Goal: Task Accomplishment & Management: Manage account settings

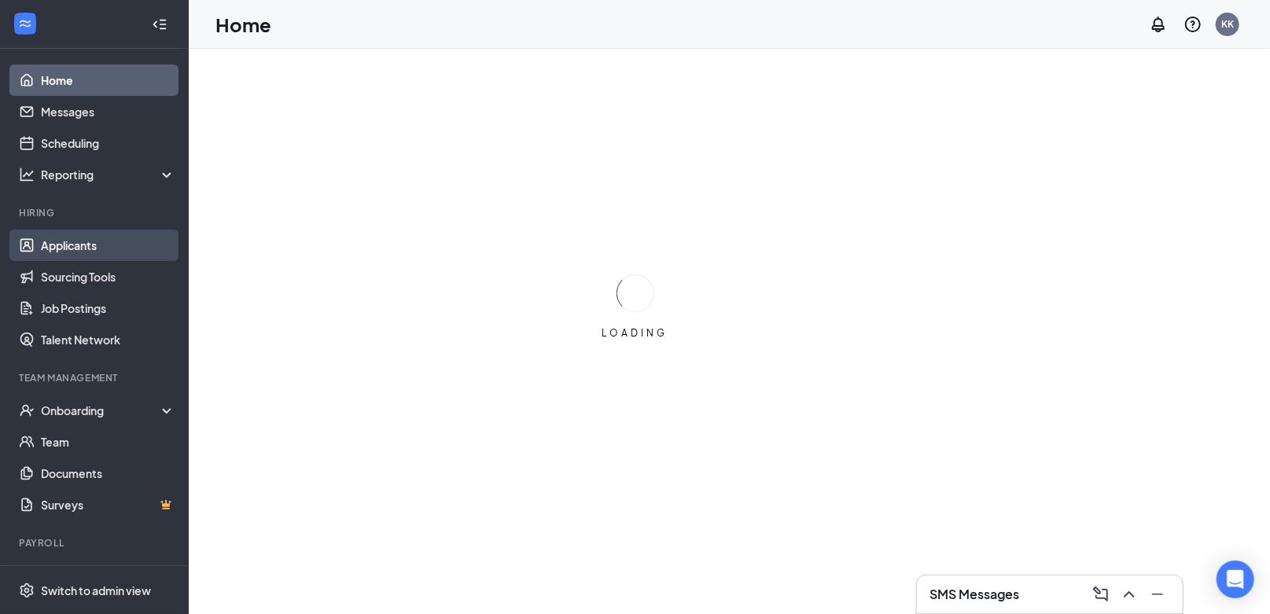
click at [114, 238] on link "Applicants" at bounding box center [108, 245] width 134 height 31
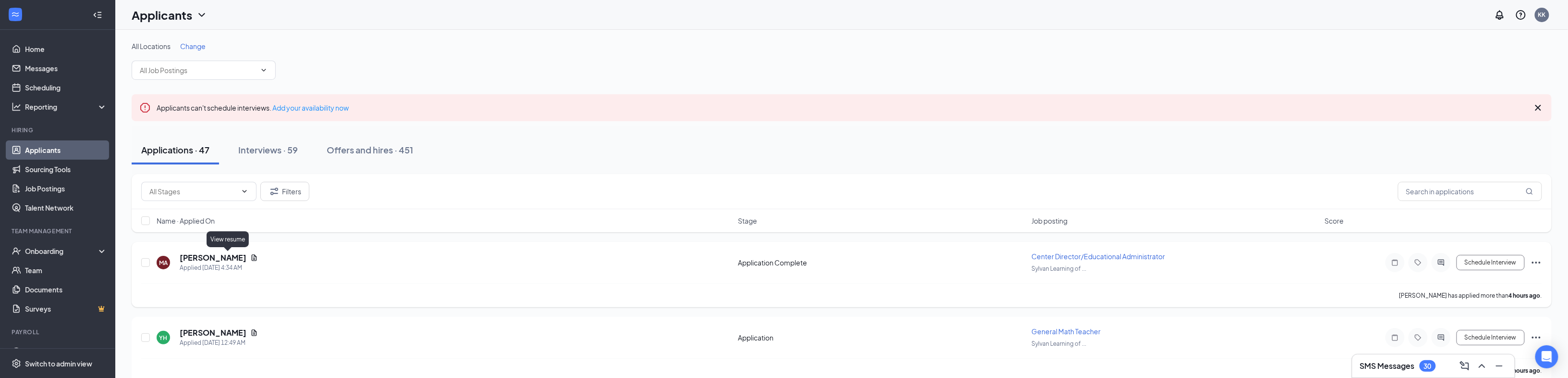
click at [252, 256] on icon "Document" at bounding box center [254, 258] width 5 height 6
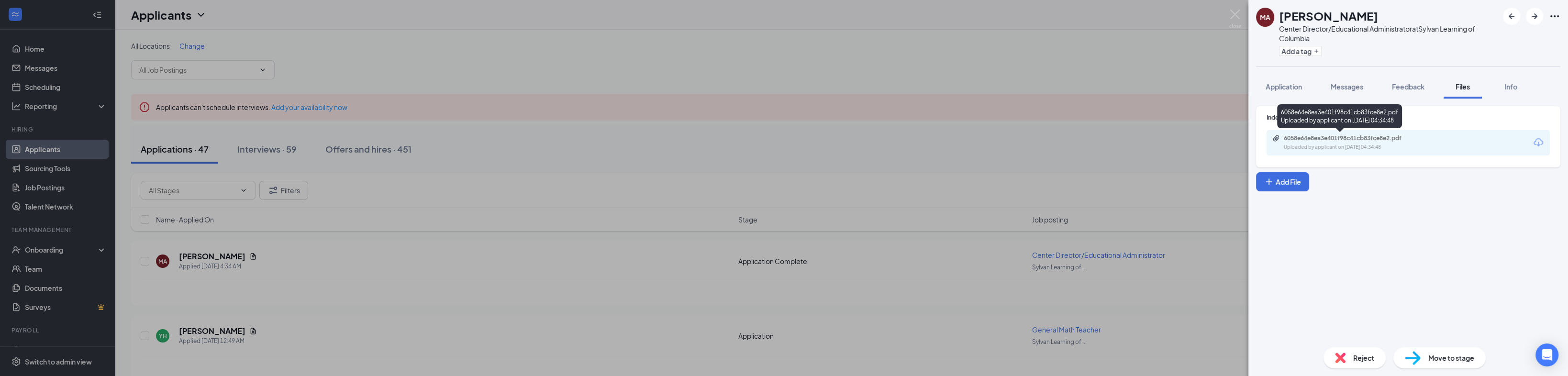
click at [778, 144] on div "Uploaded by applicant on [DATE] 04:34:48" at bounding box center [1356, 147] width 144 height 8
click at [398, 264] on div "MA [PERSON_NAME] Center Director/Educational Administrator at Sylvan Learning o…" at bounding box center [784, 188] width 1568 height 376
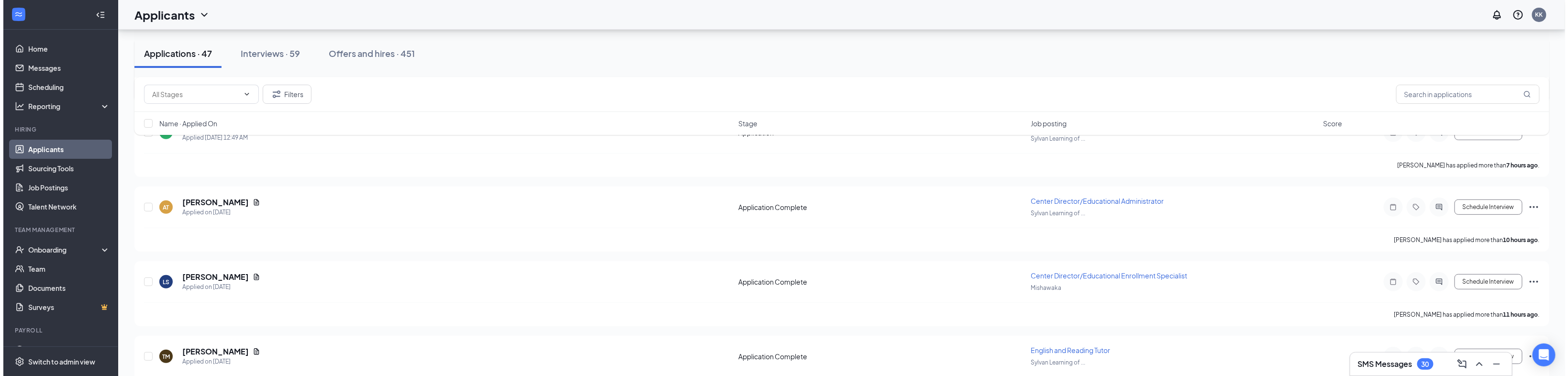
scroll to position [191, 0]
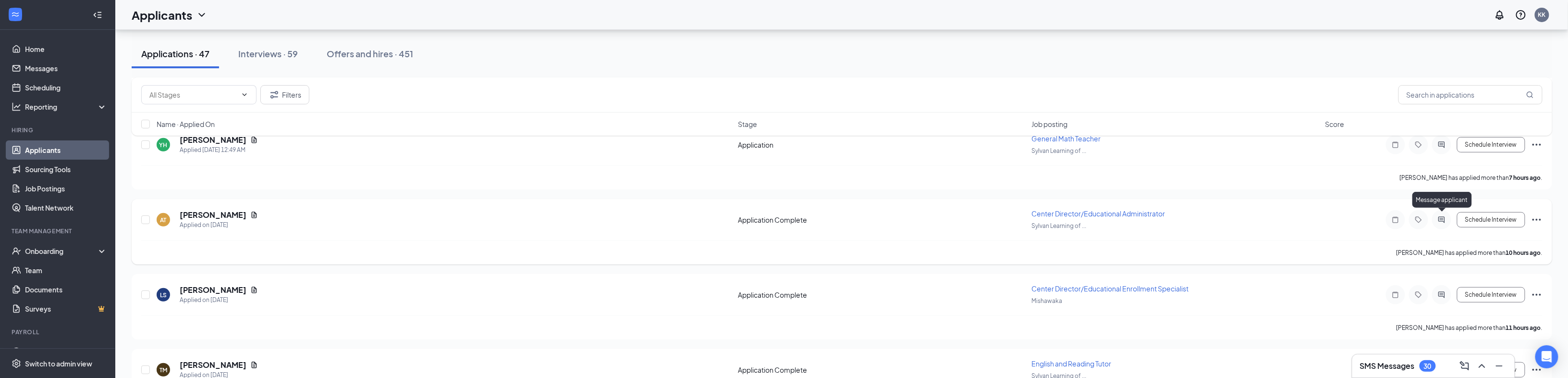
click at [781, 221] on icon "ActiveChat" at bounding box center [1442, 220] width 12 height 8
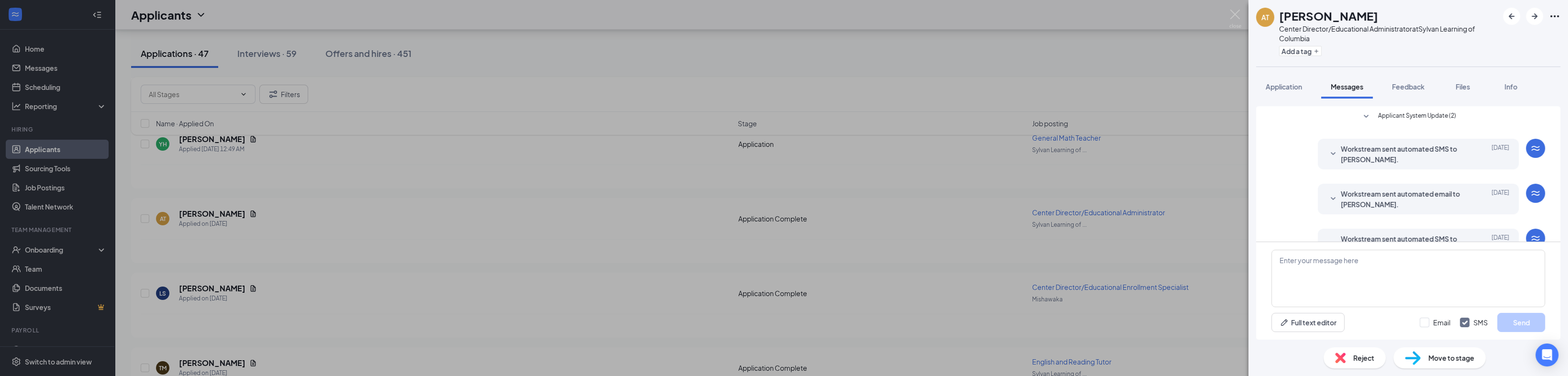
click at [778, 62] on div "AT [PERSON_NAME] Center Director/Educational Administrator at Sylvan Learning o…" at bounding box center [784, 188] width 1568 height 376
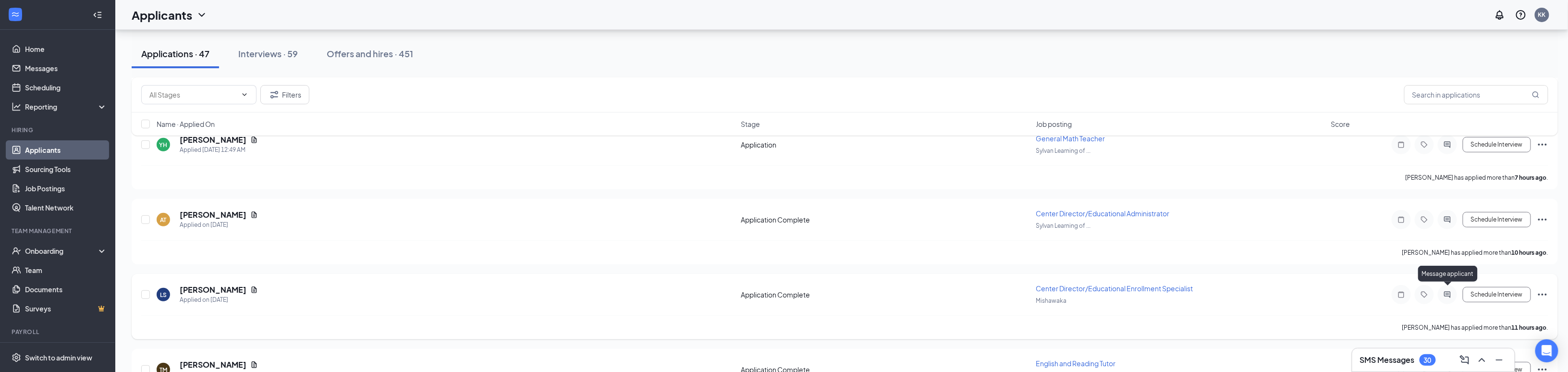
click at [781, 291] on icon "ActiveChat" at bounding box center [1447, 295] width 12 height 8
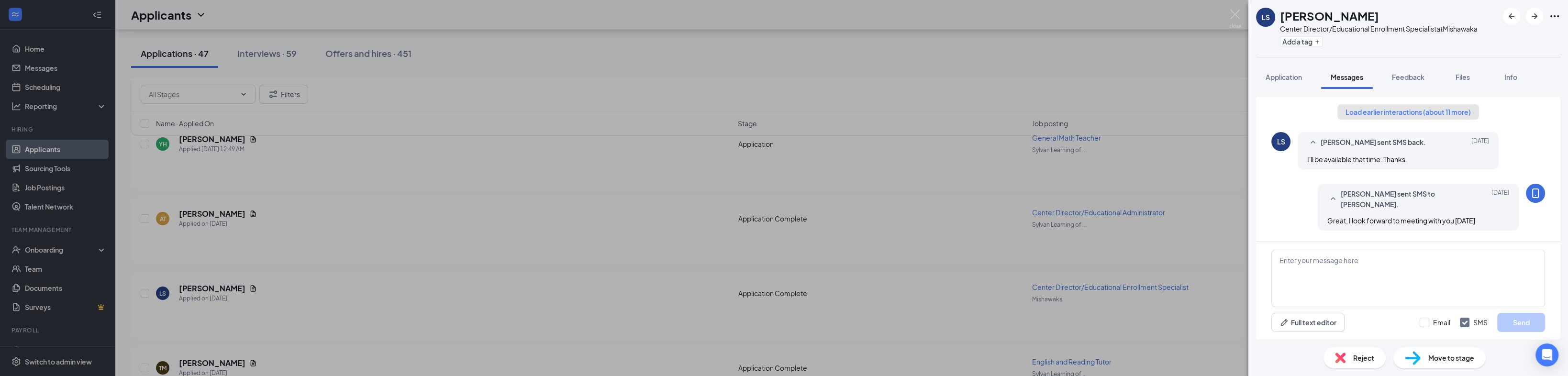
click at [778, 111] on button "Load earlier interactions (about 11 more)" at bounding box center [1408, 111] width 142 height 15
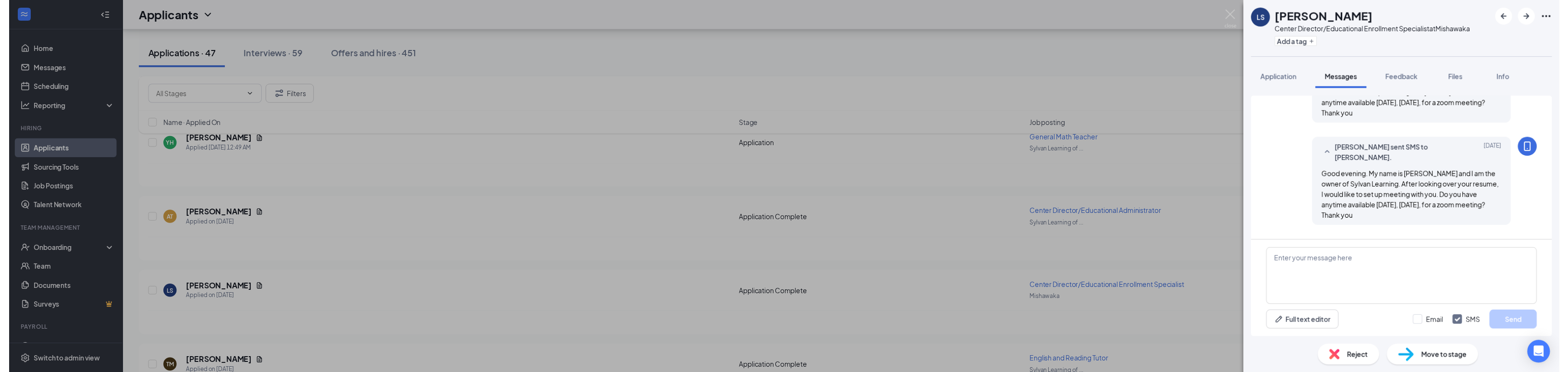
scroll to position [308, 0]
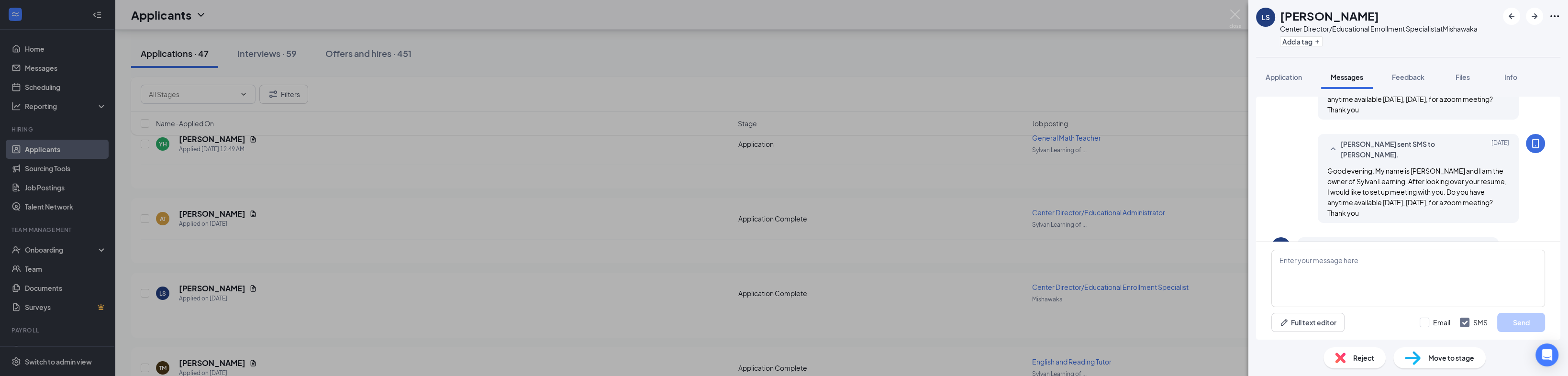
drag, startPoint x: 1379, startPoint y: 212, endPoint x: 1323, endPoint y: 175, distance: 67.1
click at [778, 175] on div "Good evening. My name is [PERSON_NAME] and I am the owner of Sylvan Learning. A…" at bounding box center [1418, 192] width 182 height 52
copy span "Good evening. My name is [PERSON_NAME] and I am the owner of Sylvan Learning. A…"
click at [778, 85] on div "LS [PERSON_NAME] Center Director/Educational Enrollment Specialist at [GEOGRAPH…" at bounding box center [784, 188] width 1568 height 376
click at [778, 13] on img at bounding box center [1235, 19] width 12 height 19
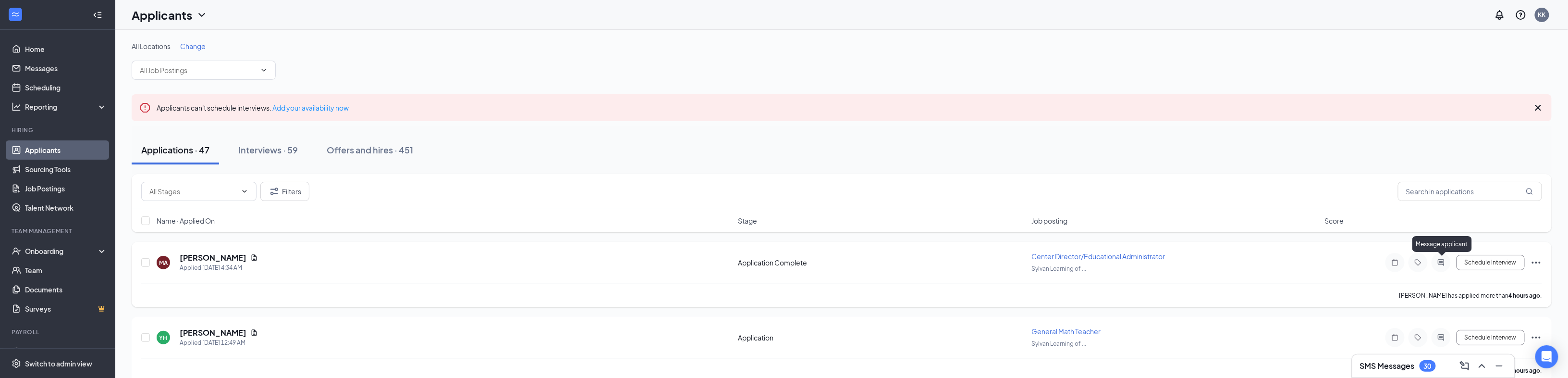
click at [781, 259] on icon "ActiveChat" at bounding box center [1441, 262] width 12 height 8
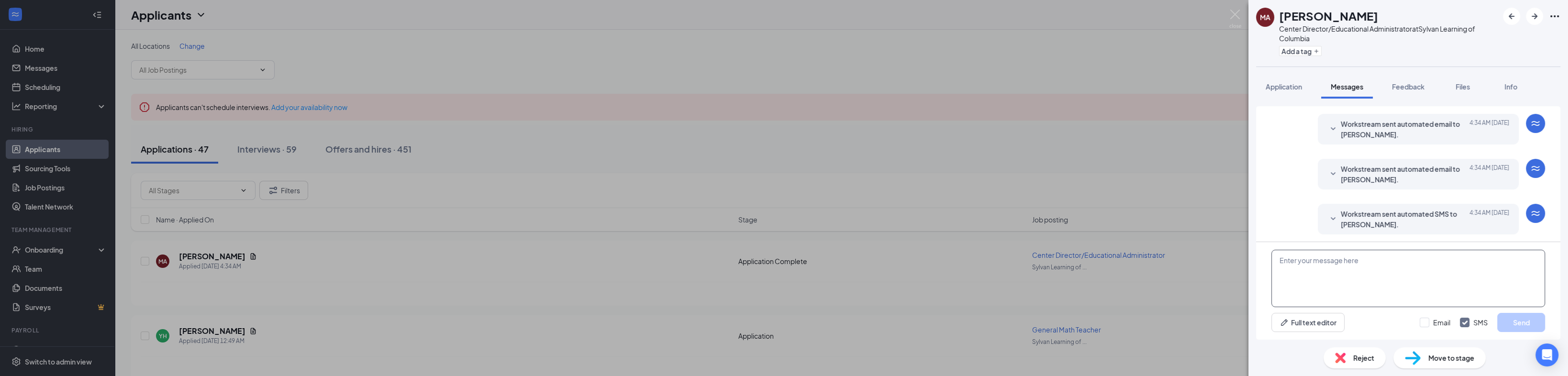
scroll to position [71, 0]
click at [778, 264] on textarea at bounding box center [1409, 278] width 274 height 57
paste textarea "Good evening. My name is [PERSON_NAME] and I am the owner of Sylvan Learning. A…"
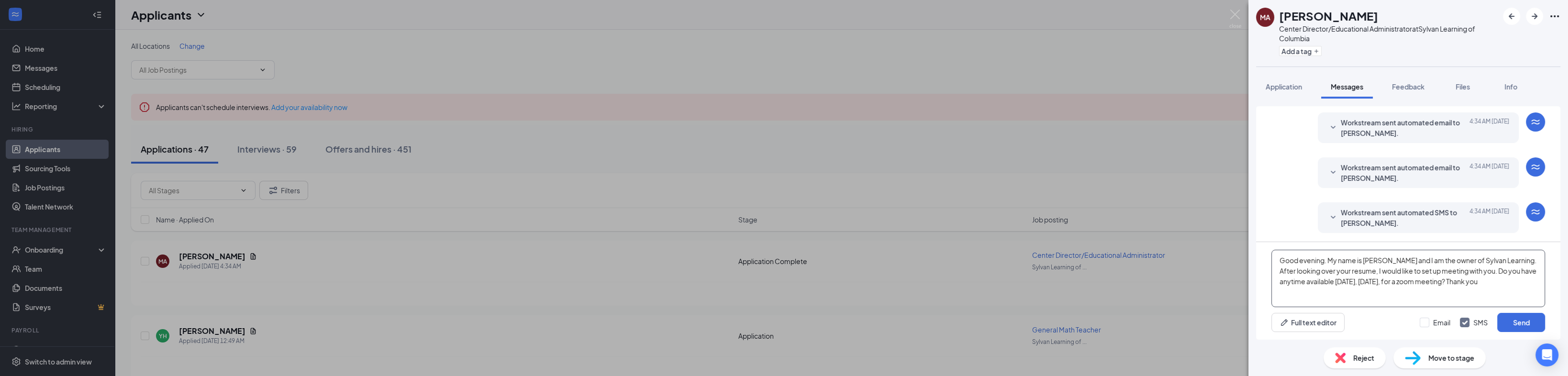
click at [778, 259] on textarea "Good evening. My name is [PERSON_NAME] and I am the owner of Sylvan Learning. A…" at bounding box center [1409, 278] width 274 height 57
click at [778, 281] on textarea "Good morning. My name is [PERSON_NAME] and I am the owner of Sylvan Learning. A…" at bounding box center [1409, 278] width 274 height 57
type textarea "Good morning. My name is [PERSON_NAME] and I am the owner of Sylvan Learning. A…"
click at [778, 323] on input "Email" at bounding box center [1435, 322] width 30 height 10
checkbox input "true"
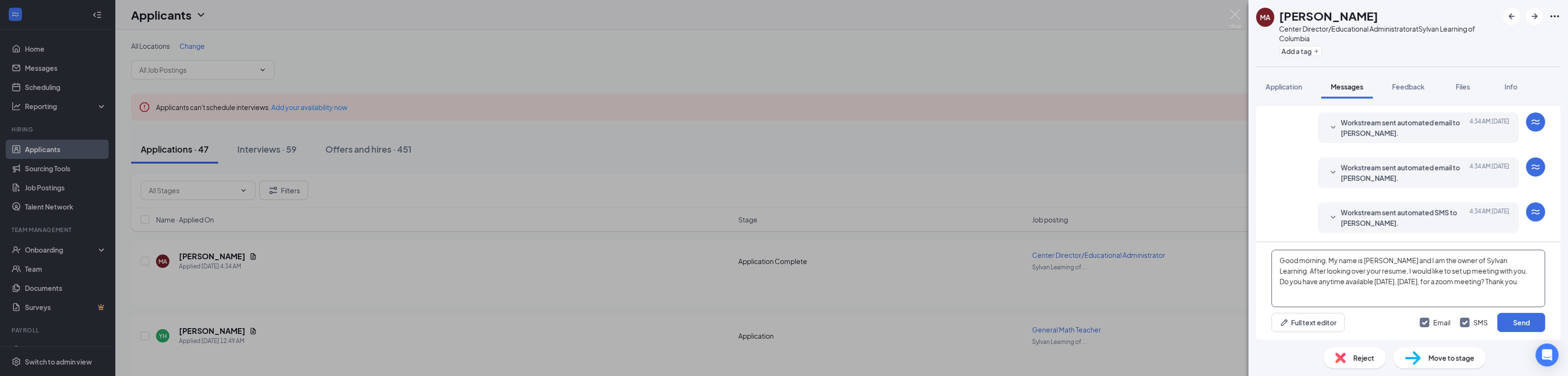
drag, startPoint x: 1413, startPoint y: 277, endPoint x: 1281, endPoint y: 262, distance: 132.8
click at [778, 262] on textarea "Good morning. My name is [PERSON_NAME] and I am the owner of Sylvan Learning. A…" at bounding box center [1409, 278] width 274 height 57
click at [778, 326] on button "Send" at bounding box center [1521, 322] width 48 height 19
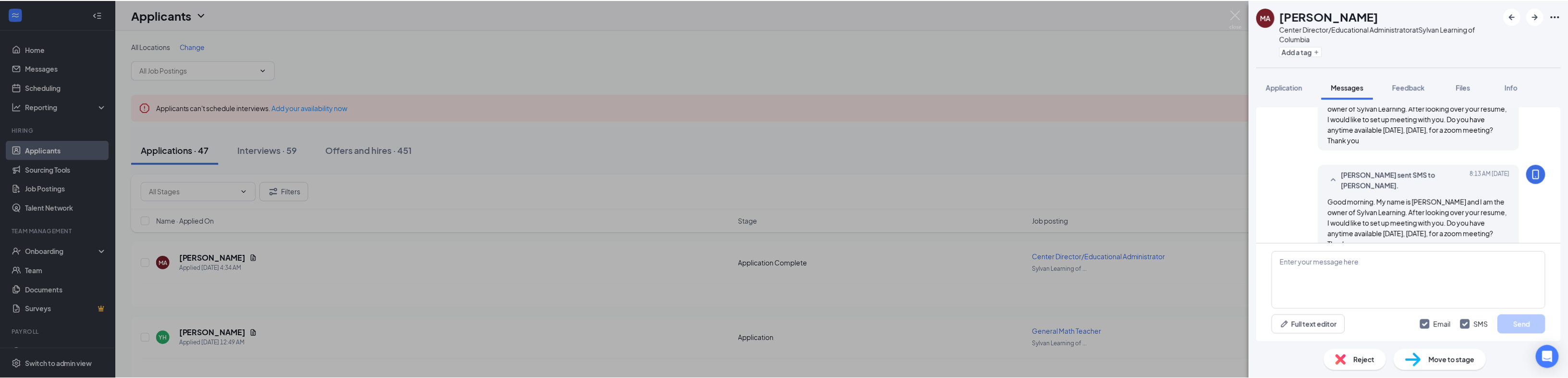
scroll to position [261, 0]
click at [337, 169] on div "MA [PERSON_NAME] Center Director/Educational Administrator at Sylvan Learning o…" at bounding box center [787, 189] width 1574 height 378
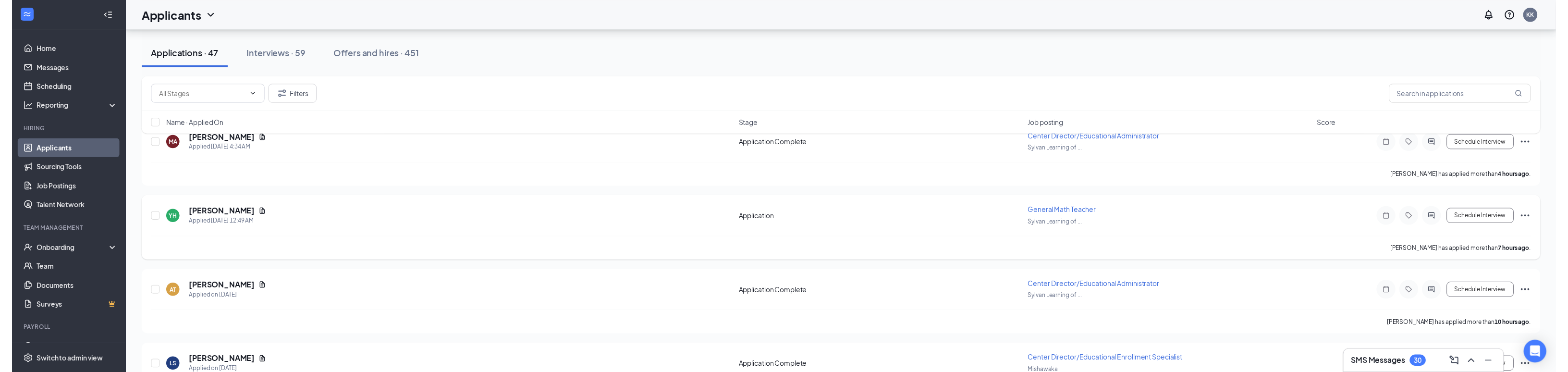
scroll to position [154, 0]
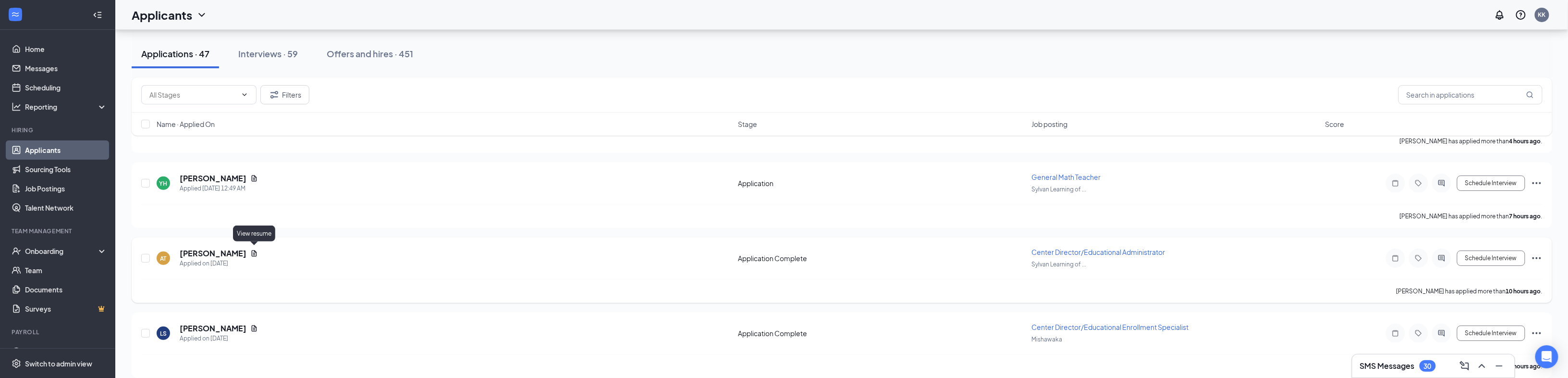
click at [254, 250] on icon "Document" at bounding box center [254, 253] width 8 height 8
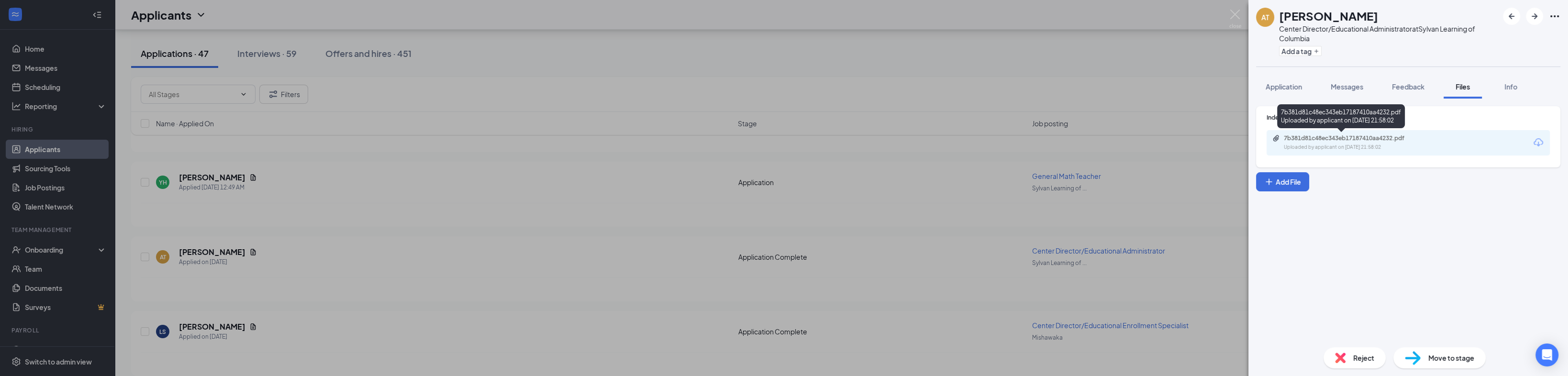
click at [778, 144] on div "Uploaded by applicant on [DATE] 21:58:02" at bounding box center [1356, 147] width 144 height 8
drag, startPoint x: 489, startPoint y: 214, endPoint x: 555, endPoint y: 220, distance: 66.3
click at [490, 214] on div "AT [PERSON_NAME] Center Director/Educational Administrator at Sylvan Learning o…" at bounding box center [784, 188] width 1568 height 376
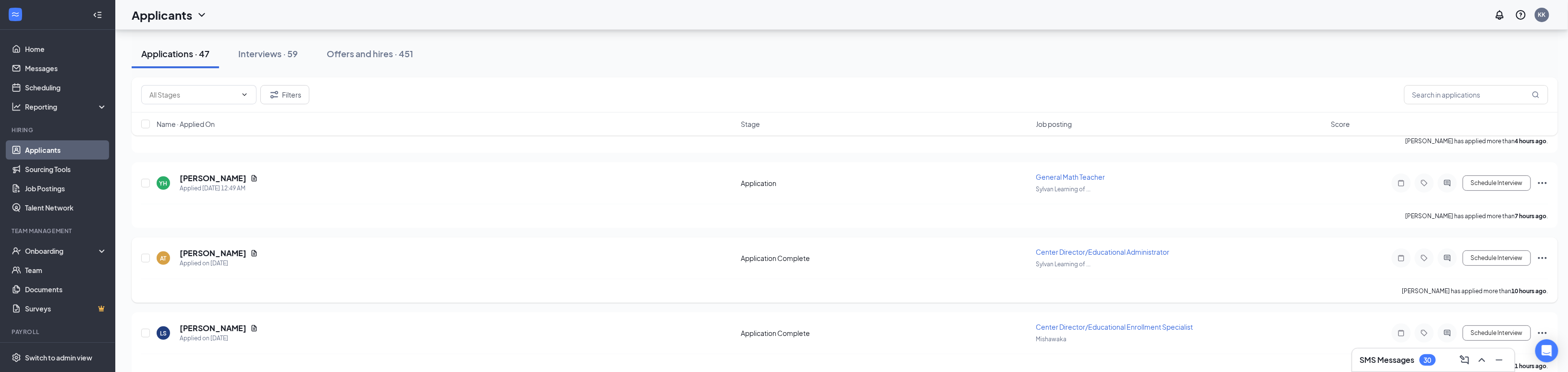
click at [781, 257] on icon "Ellipses" at bounding box center [1542, 258] width 12 height 12
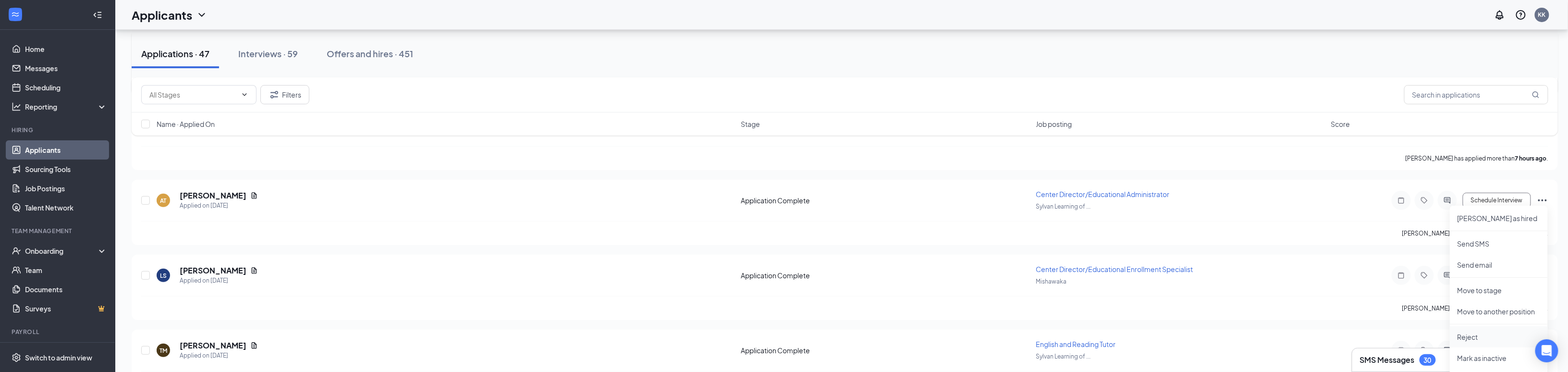
scroll to position [231, 0]
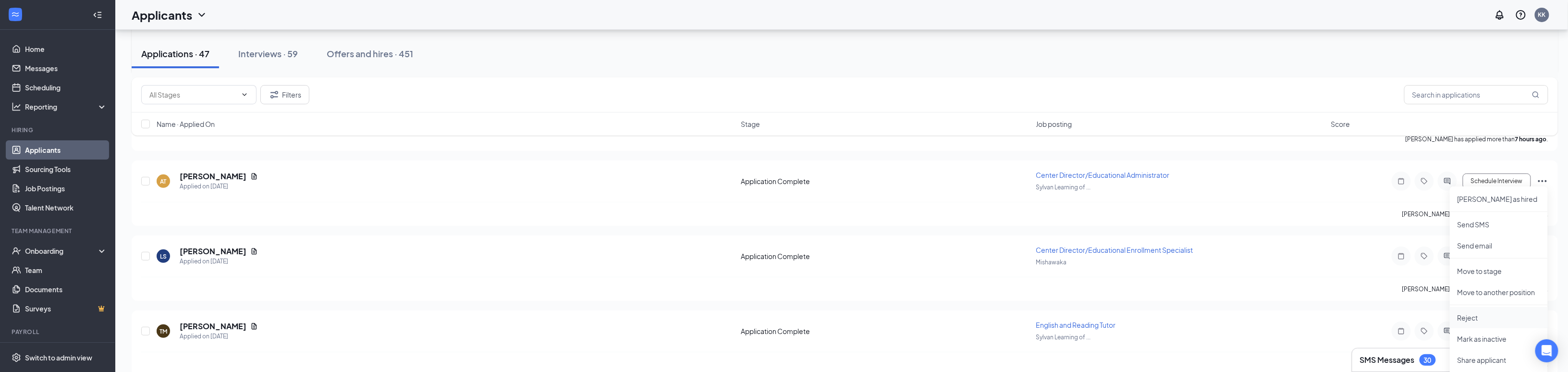
click at [781, 316] on p "Reject" at bounding box center [1498, 318] width 82 height 10
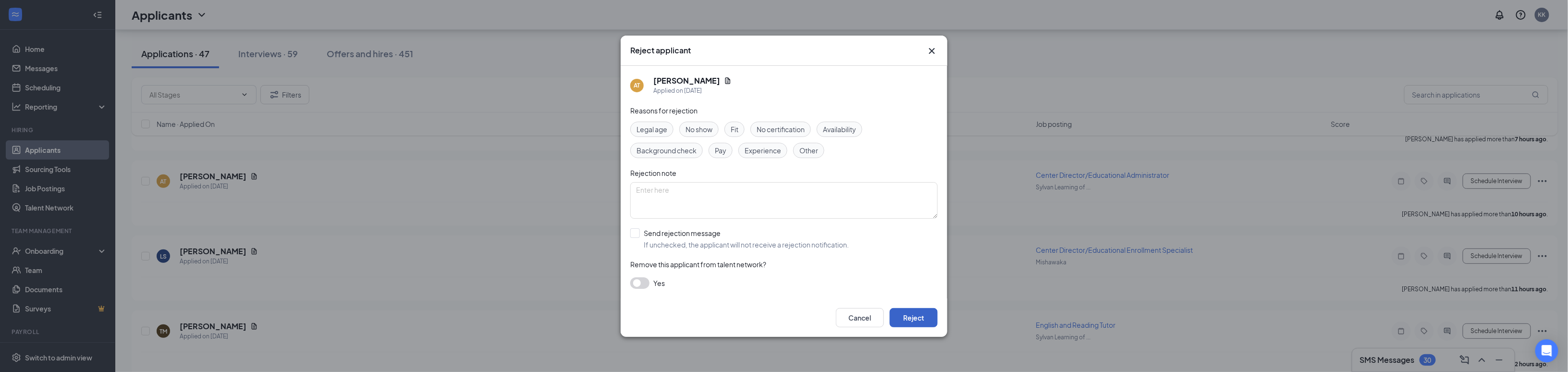
click at [781, 321] on button "Reject" at bounding box center [914, 318] width 48 height 19
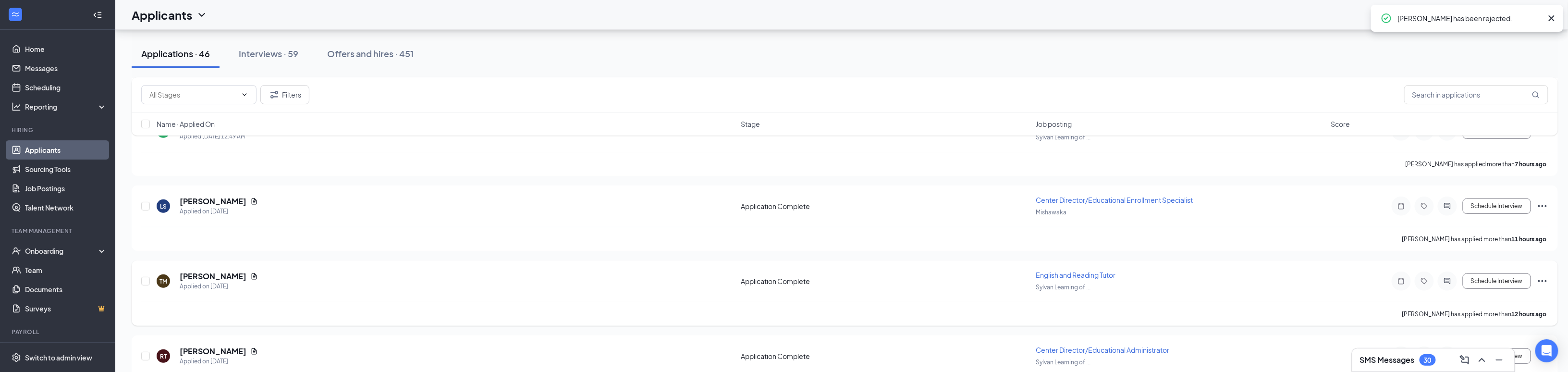
scroll to position [192, 0]
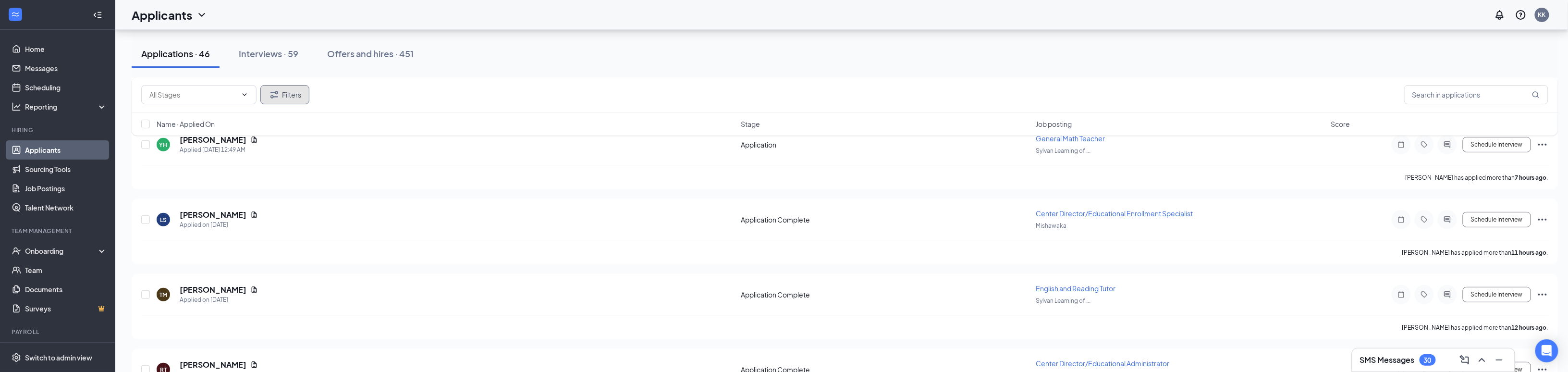
click at [295, 102] on button "Filters" at bounding box center [285, 94] width 49 height 19
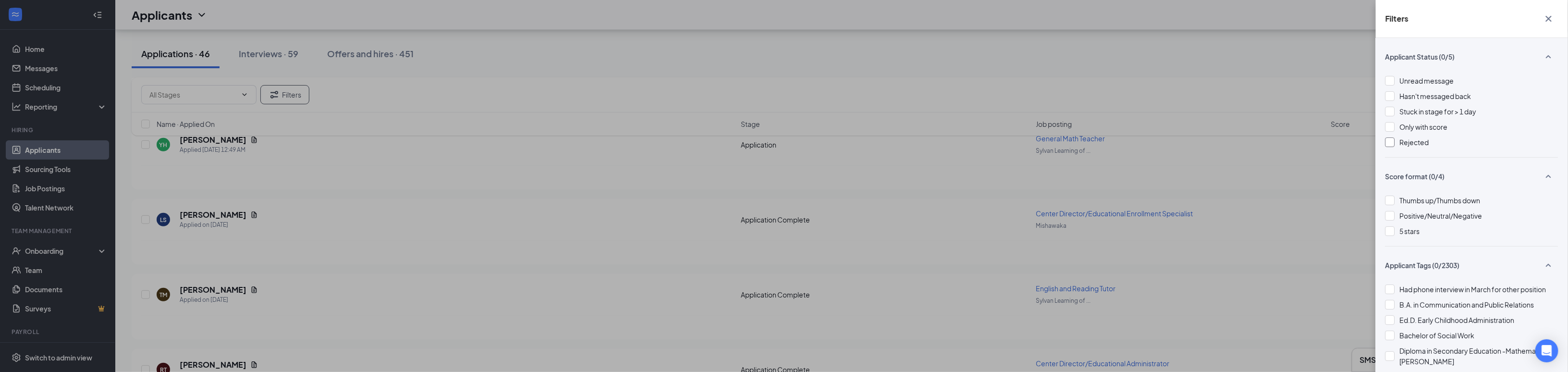
click at [781, 143] on div at bounding box center [1390, 143] width 10 height 10
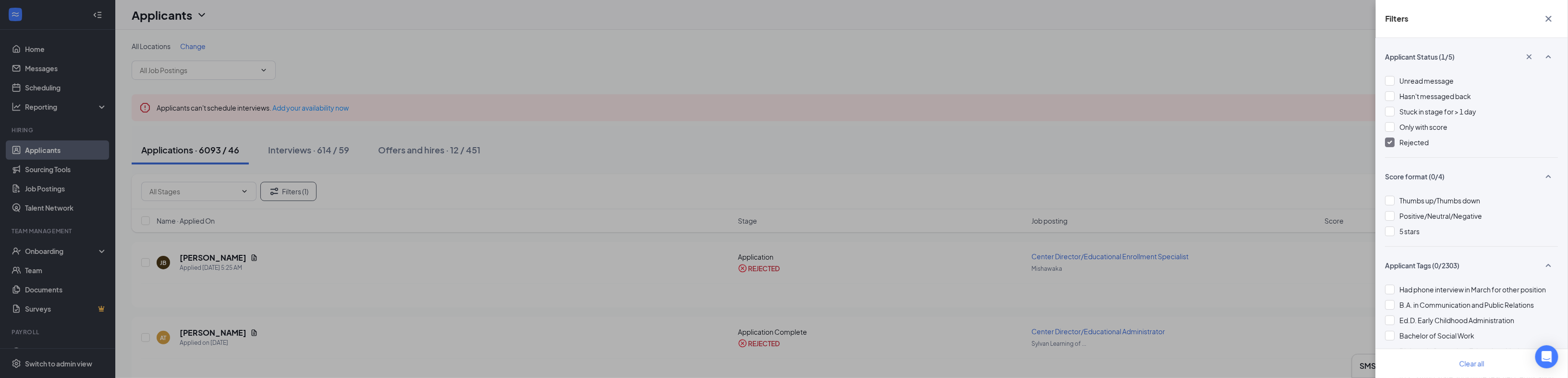
click at [549, 325] on div "Filters Applicant Status (1/5) Unread message Hasn't messaged back Stuck in sta…" at bounding box center [784, 189] width 1568 height 378
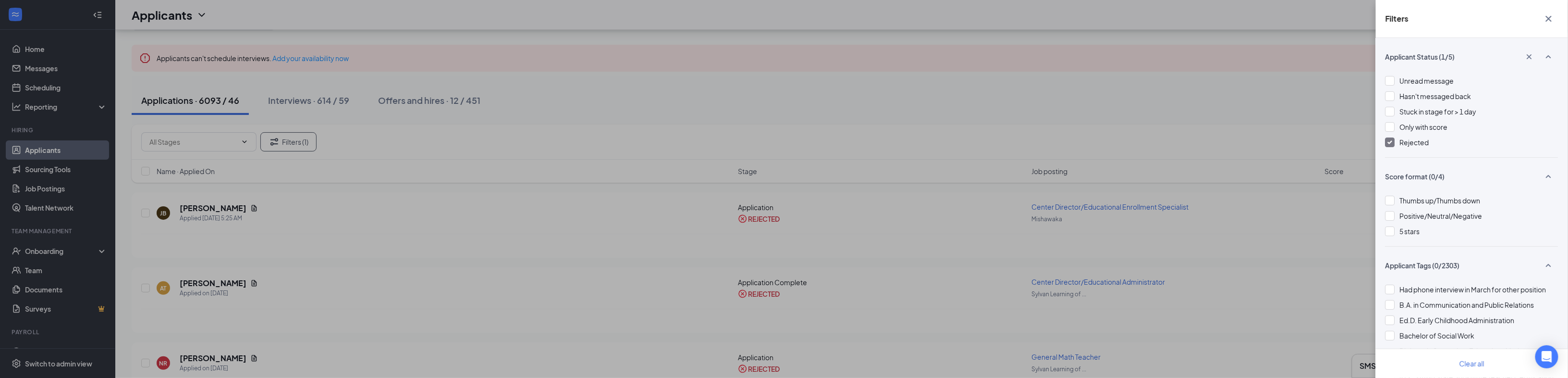
scroll to position [77, 0]
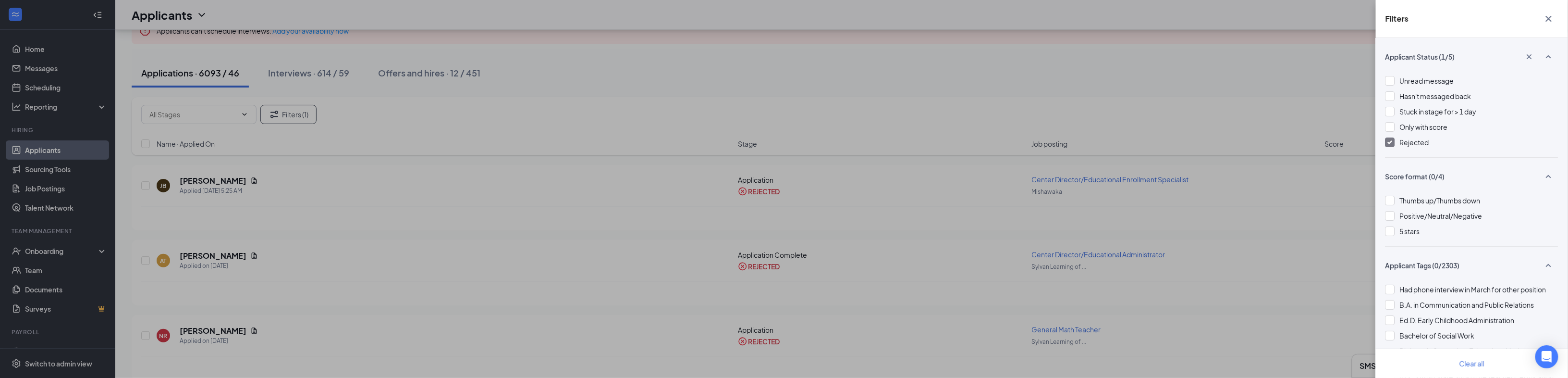
click at [781, 18] on icon "Cross" at bounding box center [1548, 18] width 12 height 12
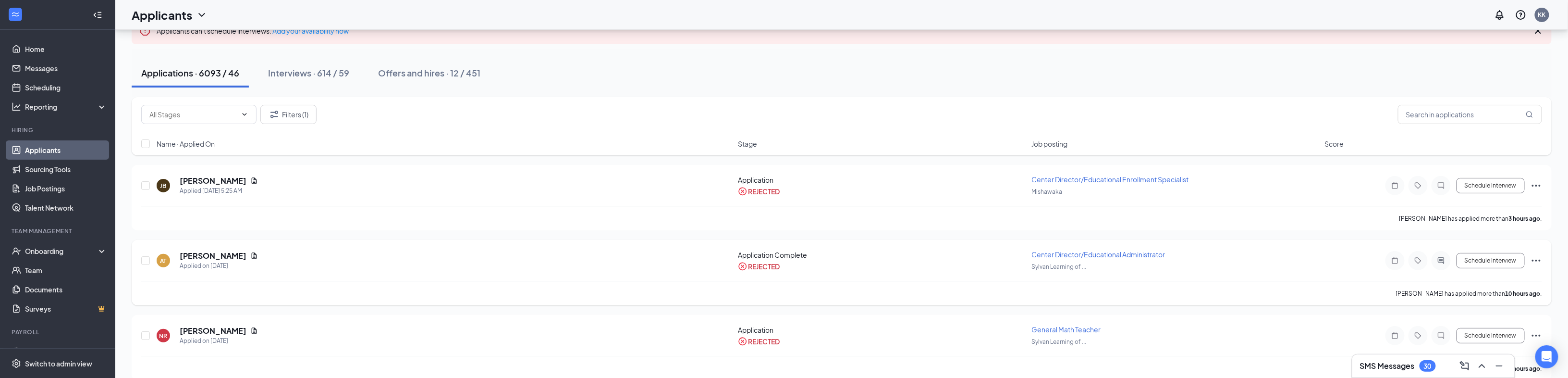
click at [781, 258] on icon "Ellipses" at bounding box center [1536, 261] width 12 height 12
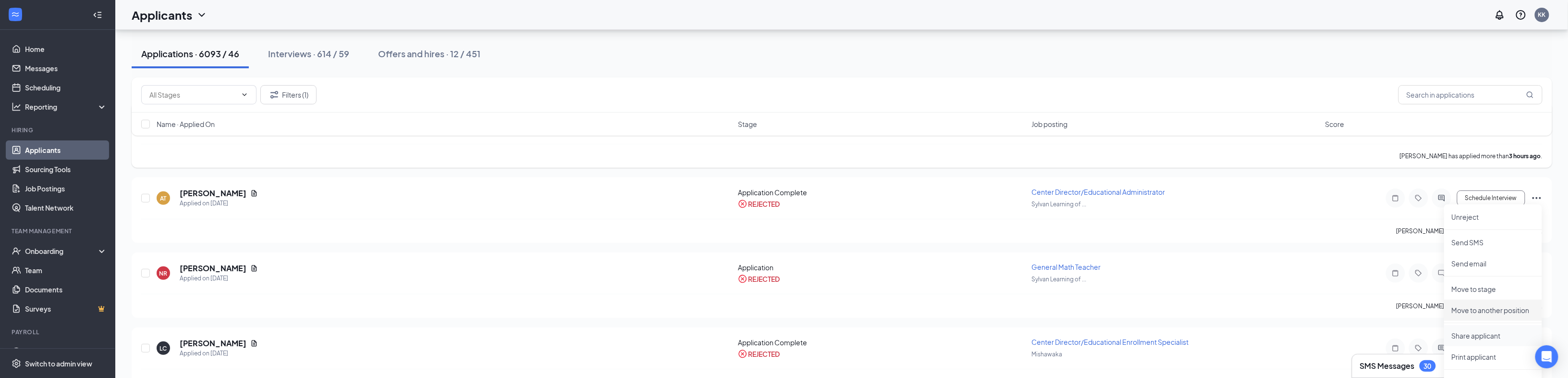
scroll to position [192, 0]
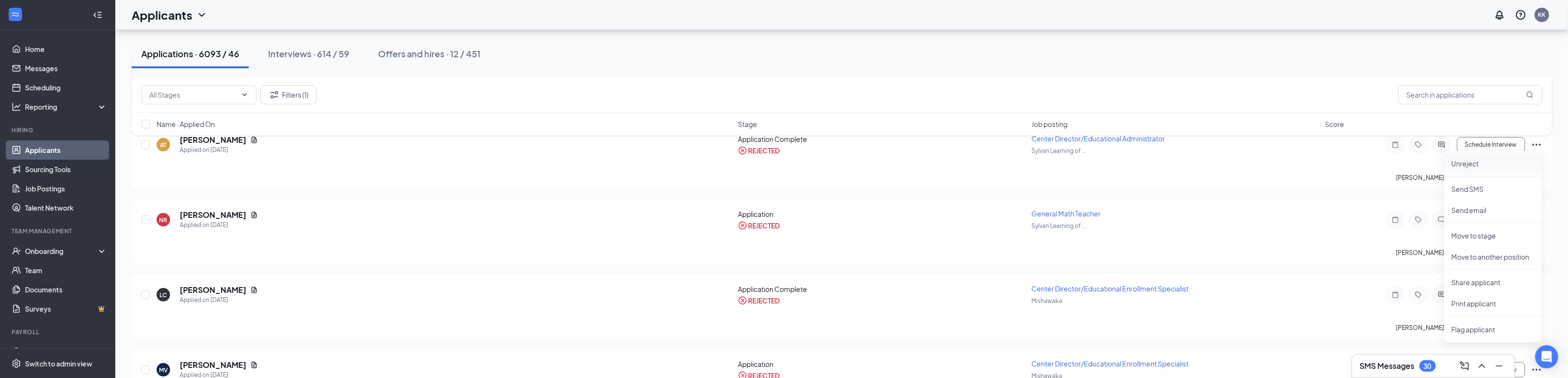
click at [781, 163] on p "Unreject" at bounding box center [1493, 163] width 82 height 10
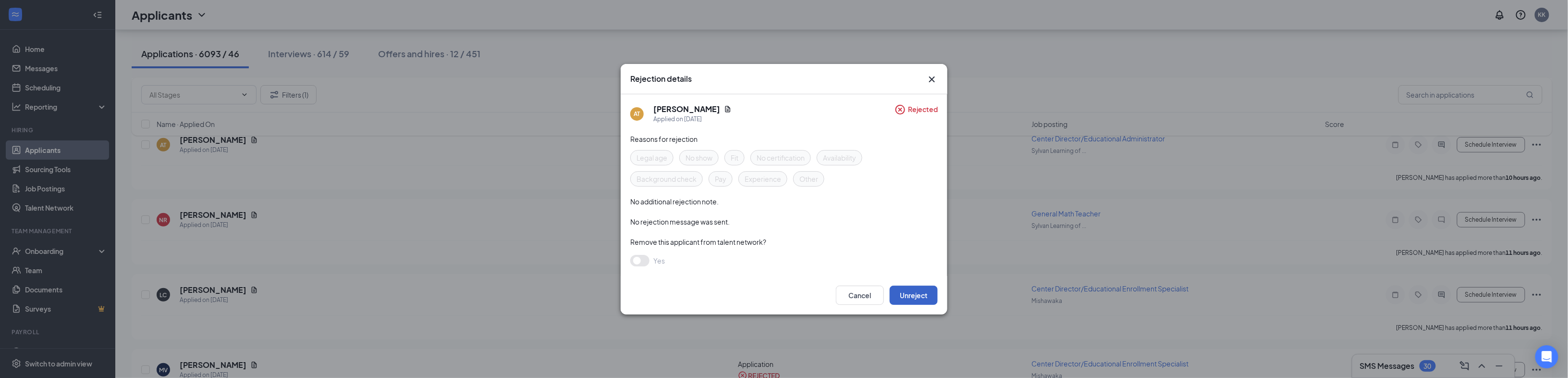
click at [781, 287] on button "Unreject" at bounding box center [914, 295] width 48 height 19
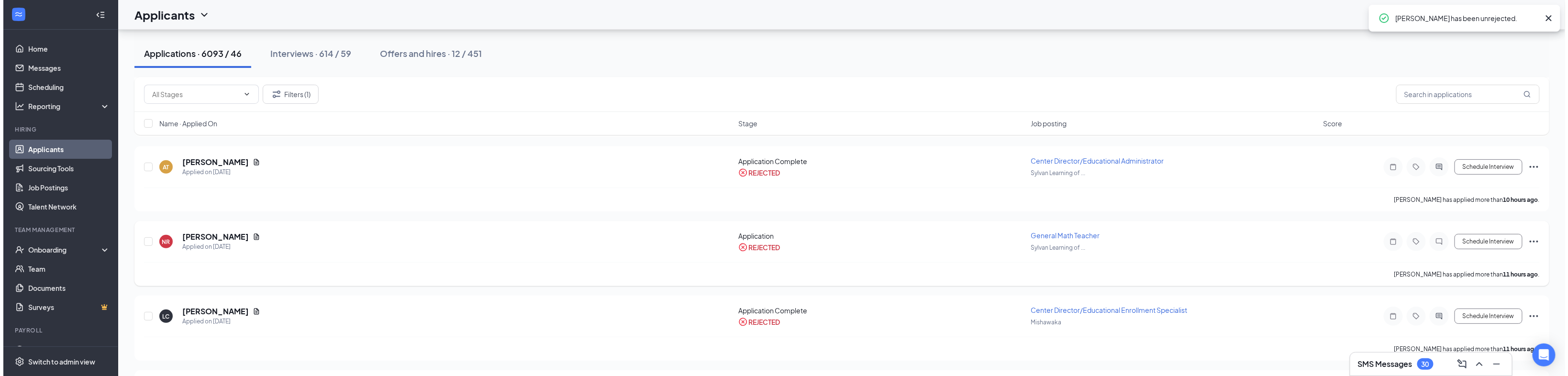
scroll to position [115, 0]
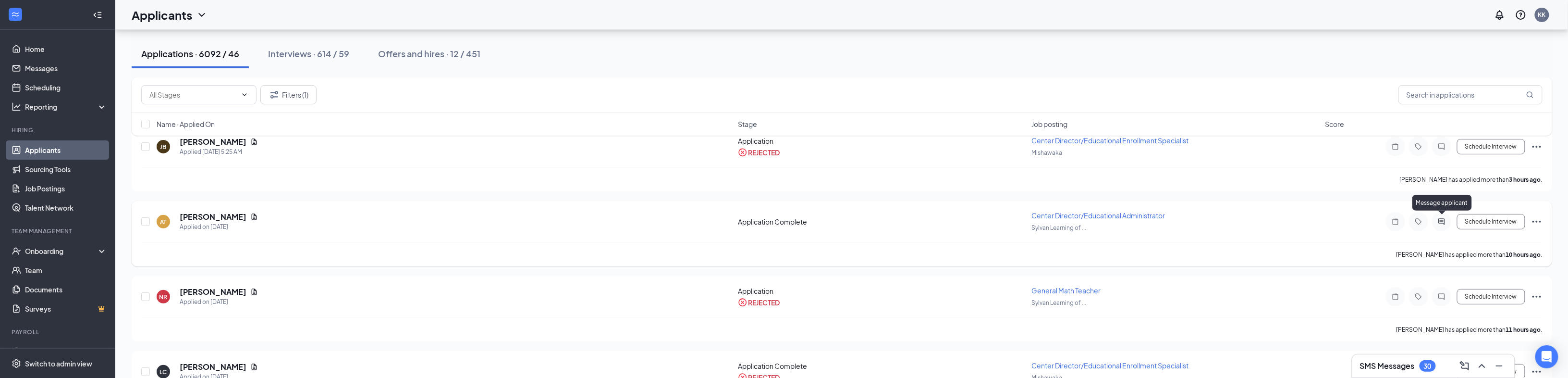
click at [781, 221] on icon "ActiveChat" at bounding box center [1442, 222] width 6 height 6
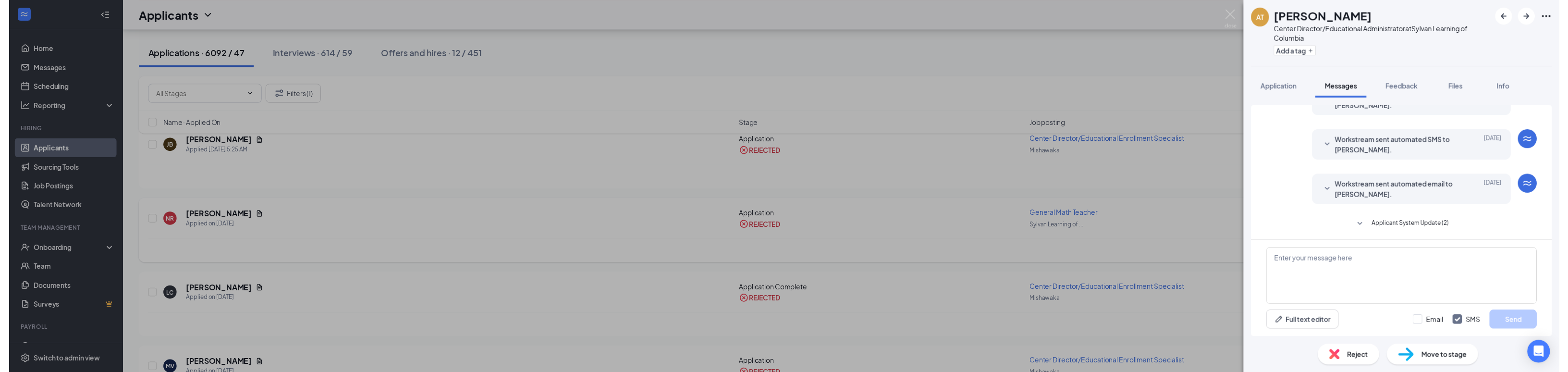
scroll to position [100, 0]
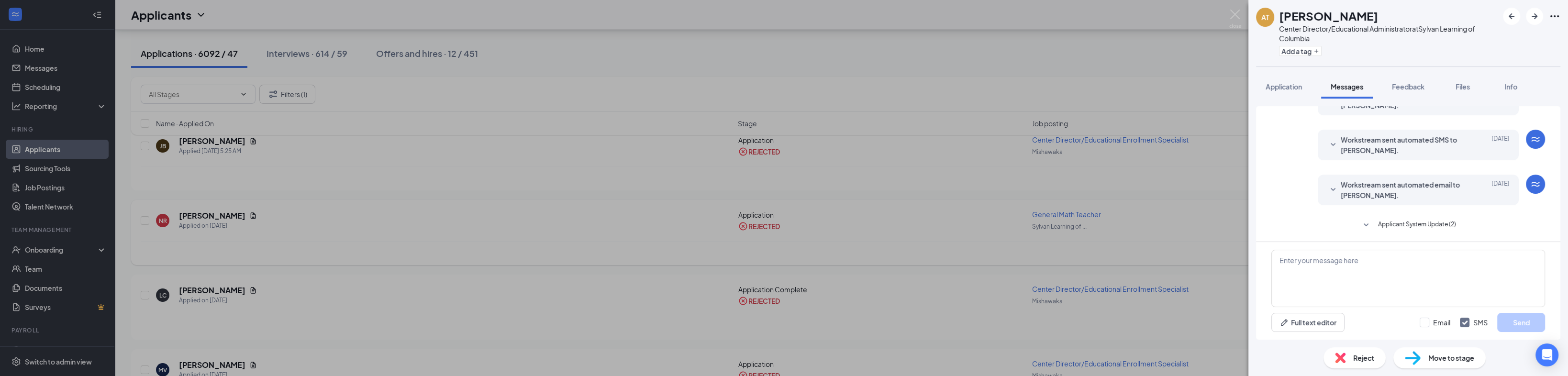
click at [778, 231] on div "AT [PERSON_NAME] Center Director/Educational Administrator at Sylvan Learning o…" at bounding box center [784, 188] width 1568 height 376
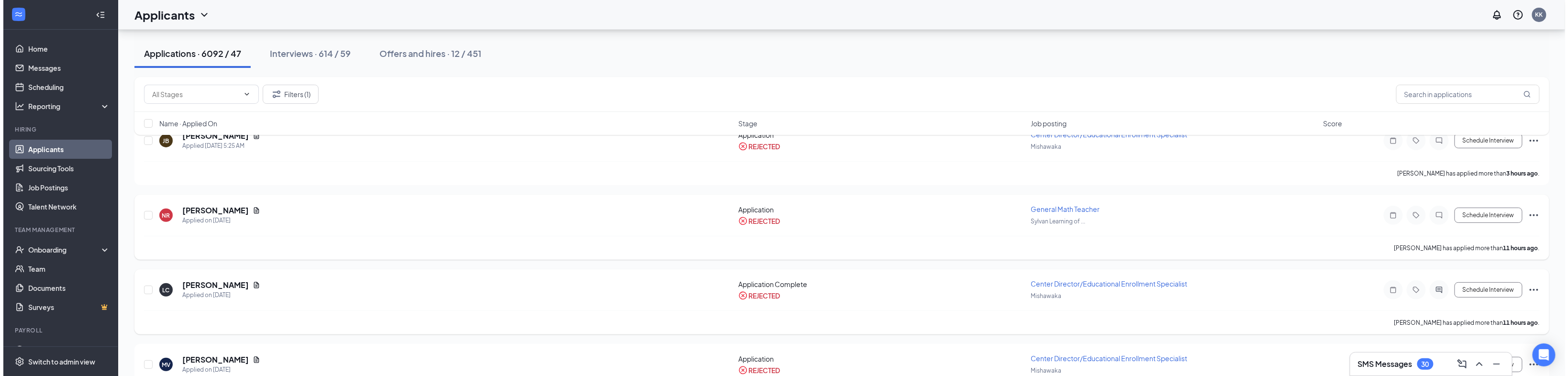
scroll to position [115, 0]
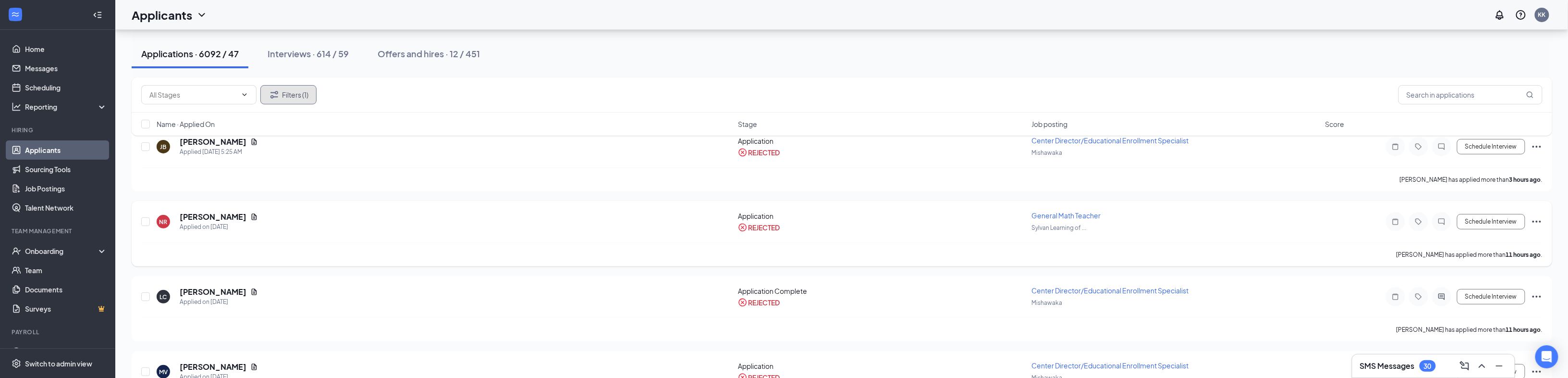
click at [292, 93] on button "Filters (1)" at bounding box center [288, 94] width 56 height 19
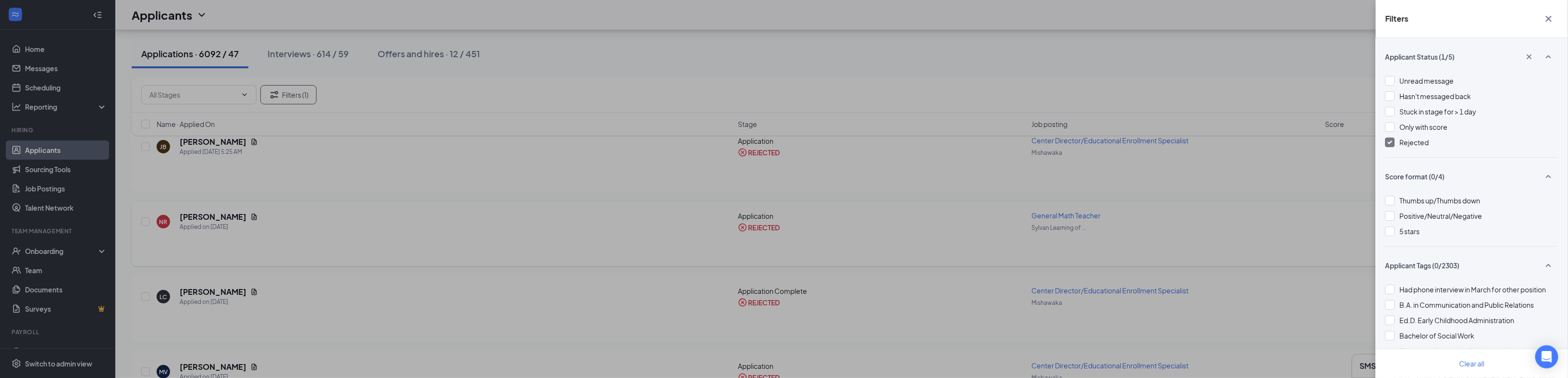
click at [781, 141] on div at bounding box center [1390, 143] width 10 height 10
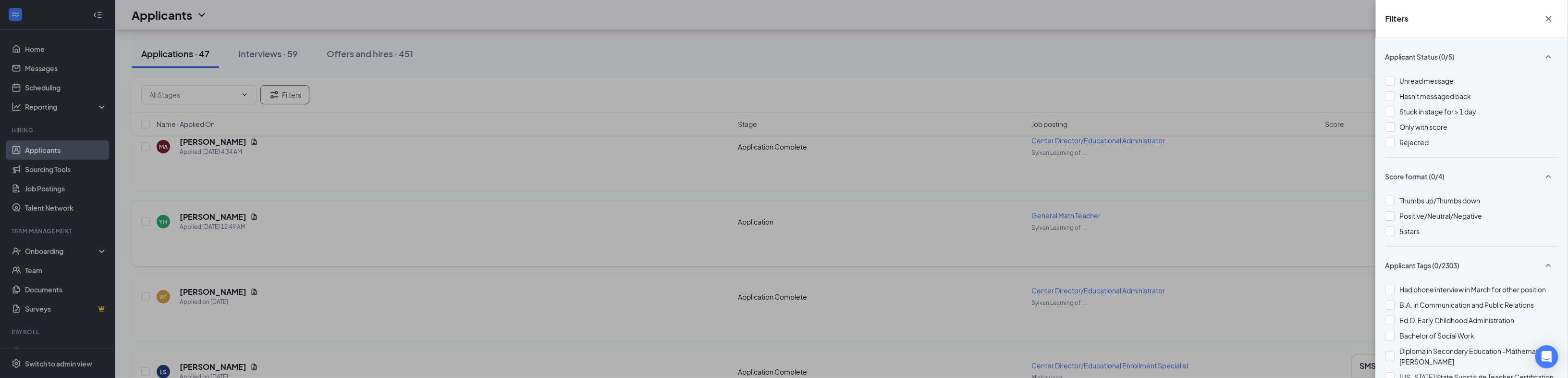
drag, startPoint x: 343, startPoint y: 292, endPoint x: 345, endPoint y: 287, distance: 5.4
click at [345, 291] on div "Filters Applicant Status (0/5) Unread message Hasn't messaged back Stuck in sta…" at bounding box center [784, 189] width 1568 height 378
click at [335, 316] on div "Filters Applicant Status (0/5) Unread message Hasn't messaged back Stuck in sta…" at bounding box center [784, 189] width 1568 height 378
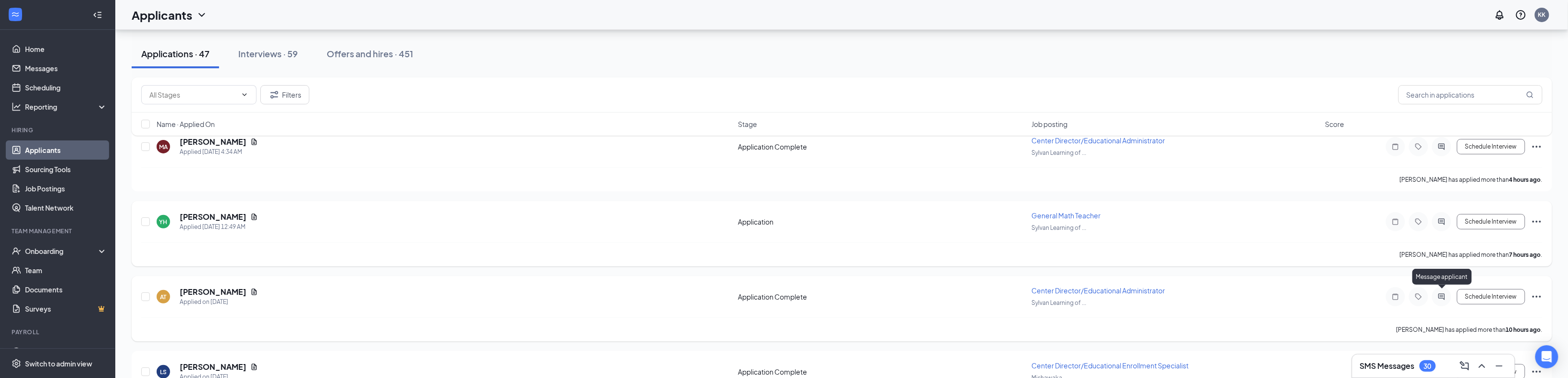
click at [781, 293] on icon "ActiveChat" at bounding box center [1442, 297] width 12 height 8
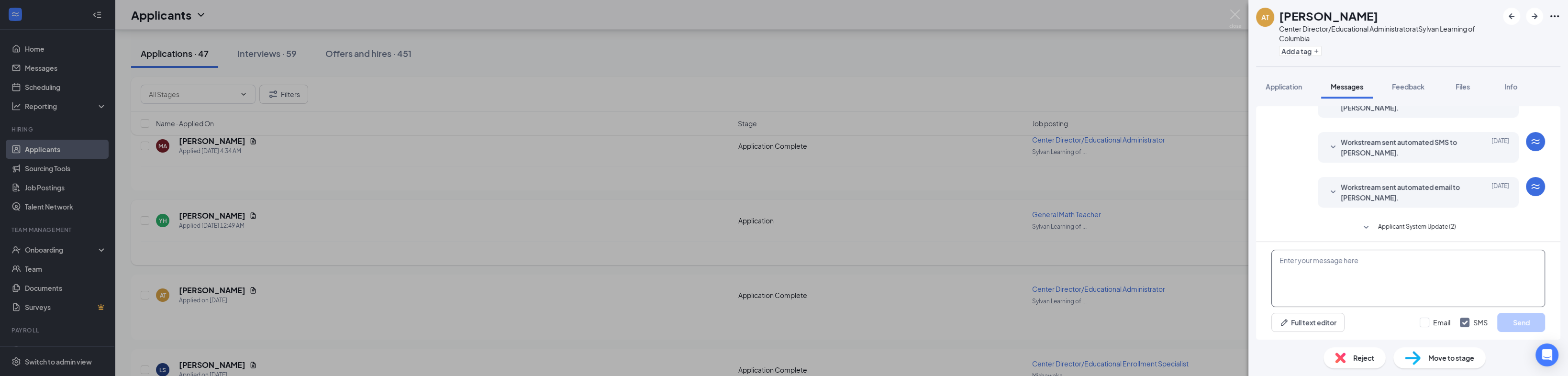
scroll to position [100, 0]
click at [778, 266] on textarea at bounding box center [1409, 278] width 274 height 57
drag, startPoint x: 1292, startPoint y: 266, endPoint x: 1313, endPoint y: 285, distance: 28.3
click at [778, 285] on textarea at bounding box center [1409, 278] width 274 height 57
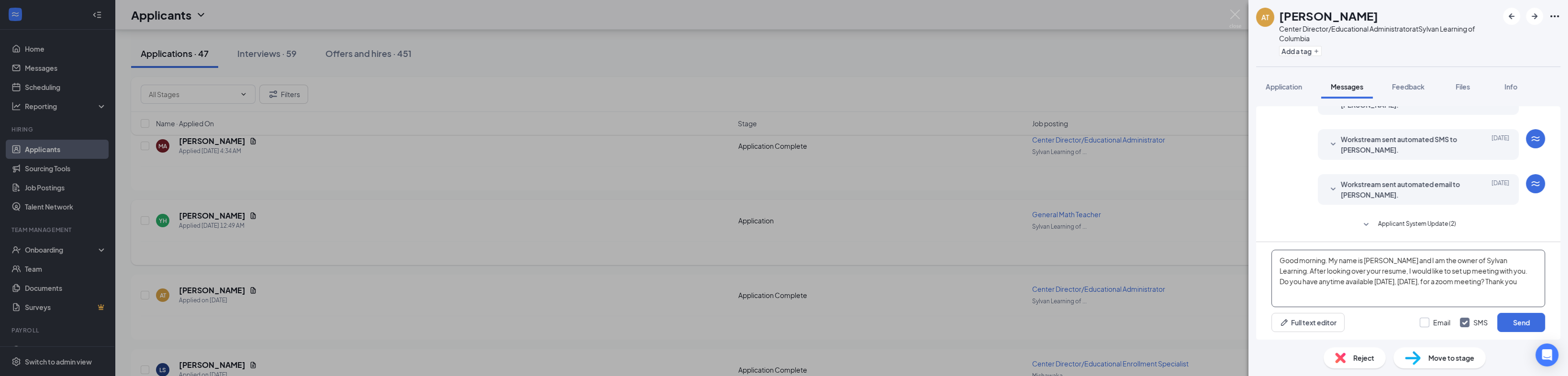
type textarea "Good morning. My name is [PERSON_NAME] and I am the owner of Sylvan Learning. A…"
click at [778, 323] on input "Email" at bounding box center [1435, 322] width 30 height 10
checkbox input "true"
click at [778, 316] on button "Send" at bounding box center [1521, 322] width 48 height 19
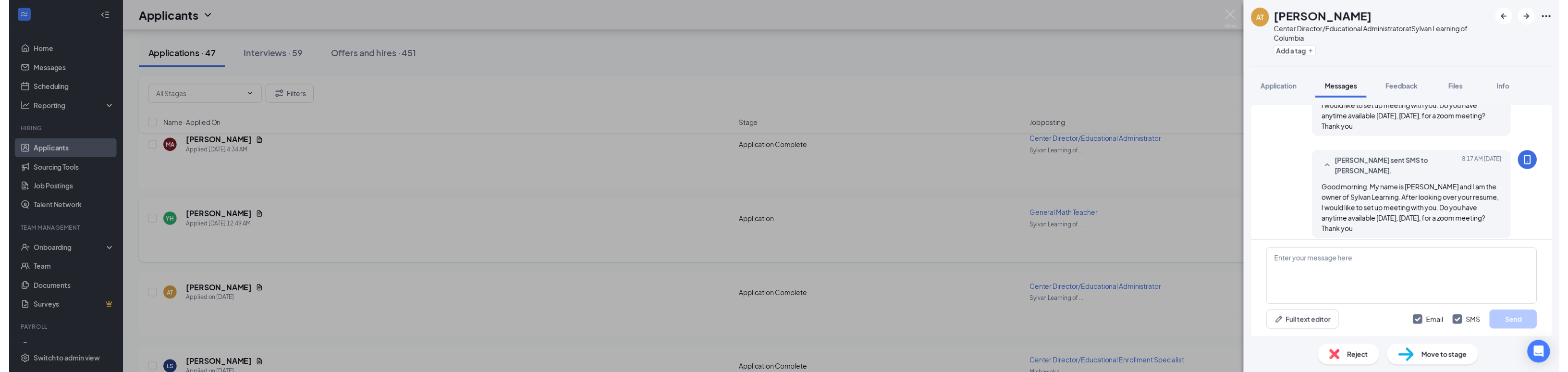
scroll to position [308, 0]
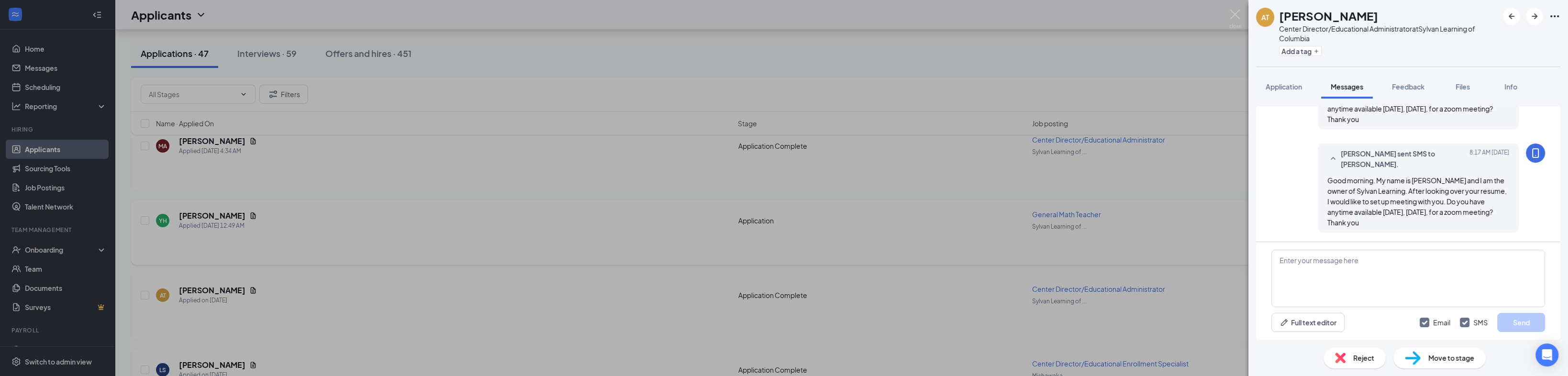
click at [429, 266] on div "AT [PERSON_NAME] Center Director/Educational Administrator at Sylvan Learning o…" at bounding box center [784, 188] width 1568 height 376
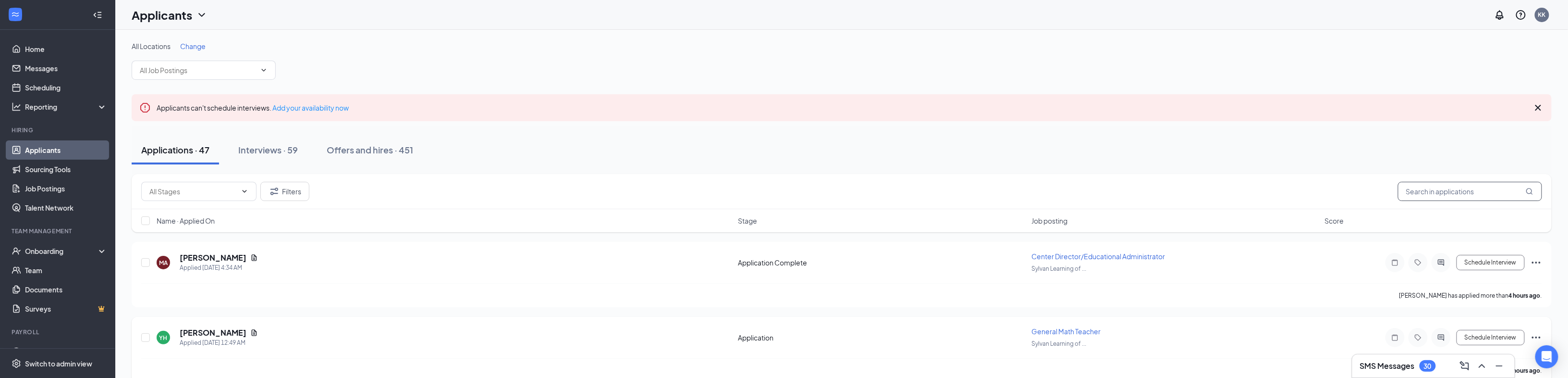
click at [781, 190] on input "text" at bounding box center [1470, 191] width 144 height 19
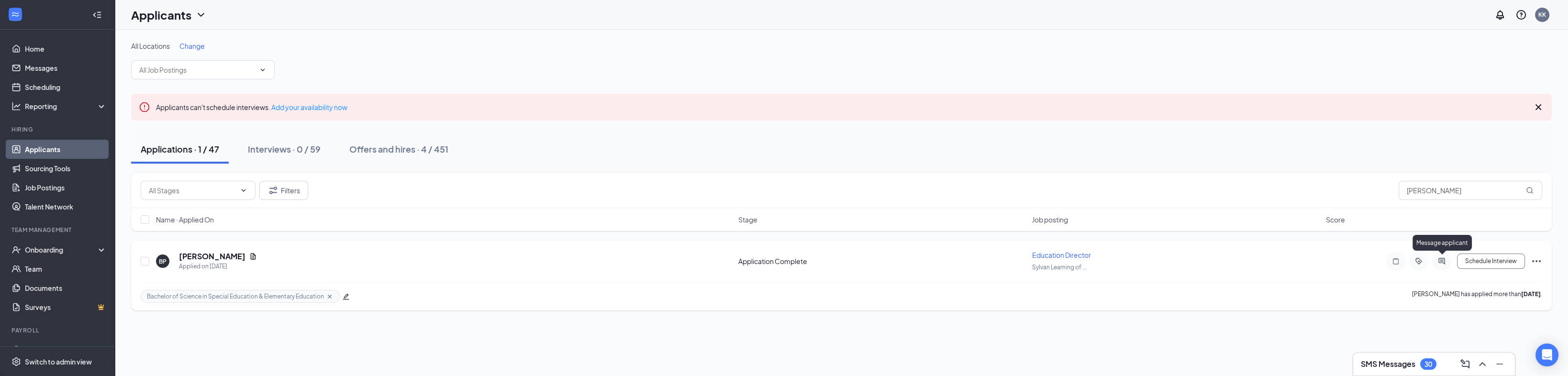
click at [778, 263] on icon "ActiveChat" at bounding box center [1441, 261] width 12 height 8
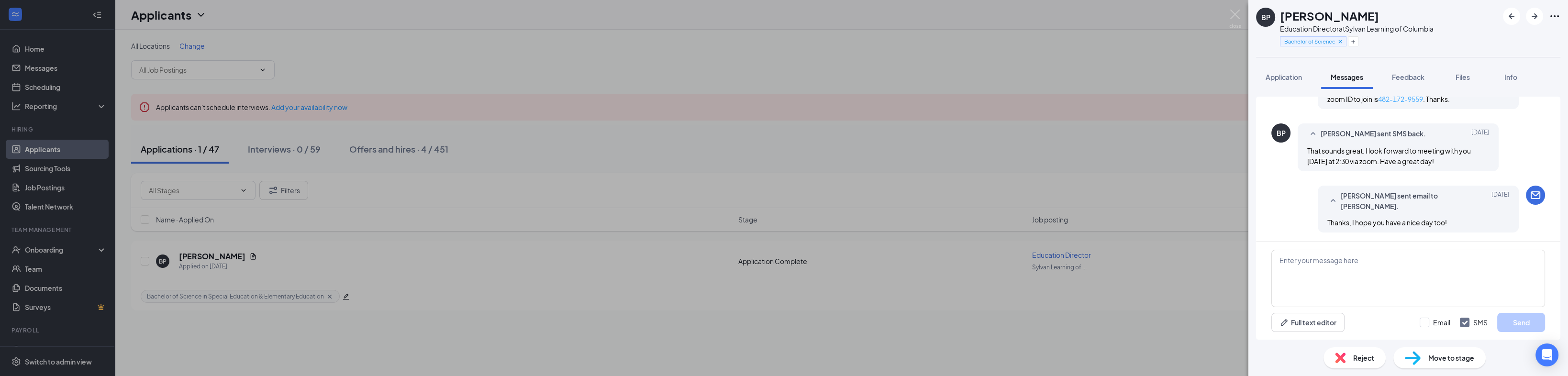
scroll to position [506, 0]
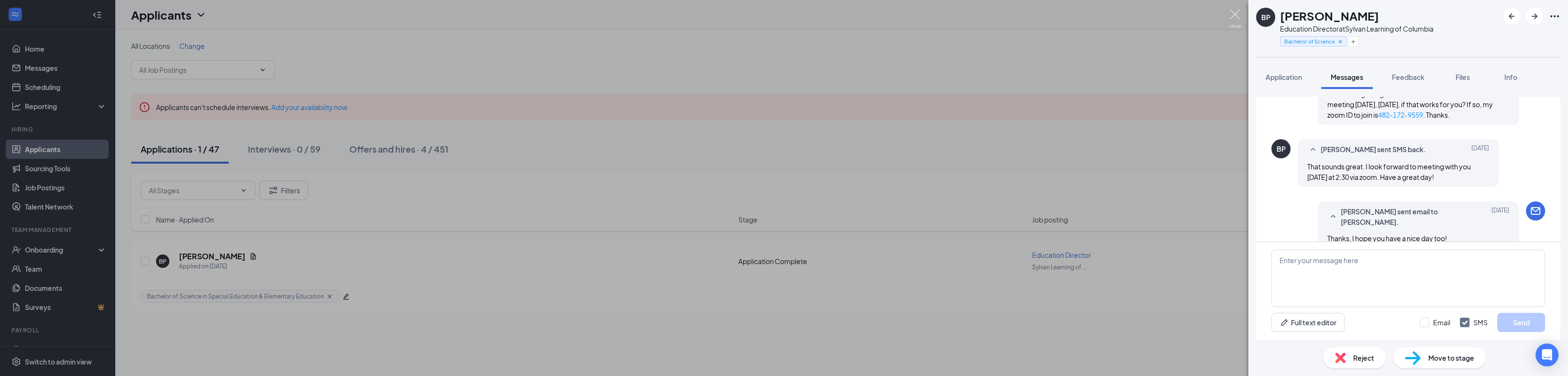
click at [778, 21] on img at bounding box center [1235, 19] width 12 height 19
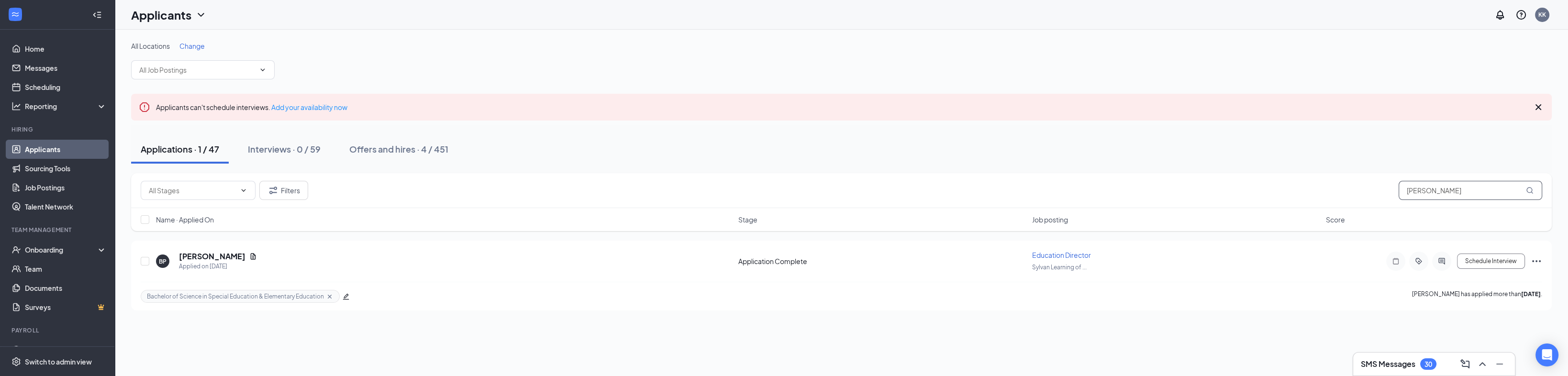
drag, startPoint x: 1435, startPoint y: 191, endPoint x: 1381, endPoint y: 190, distance: 54.0
click at [778, 190] on div "Filters [PERSON_NAME]" at bounding box center [841, 190] width 1401 height 19
click at [778, 260] on icon "ActiveChat" at bounding box center [1441, 261] width 12 height 8
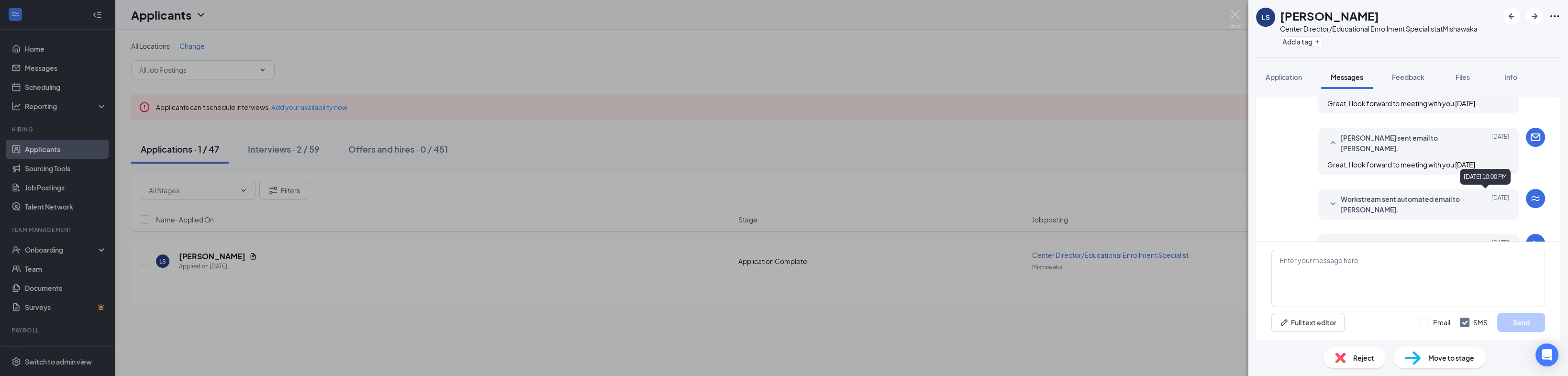
scroll to position [88, 0]
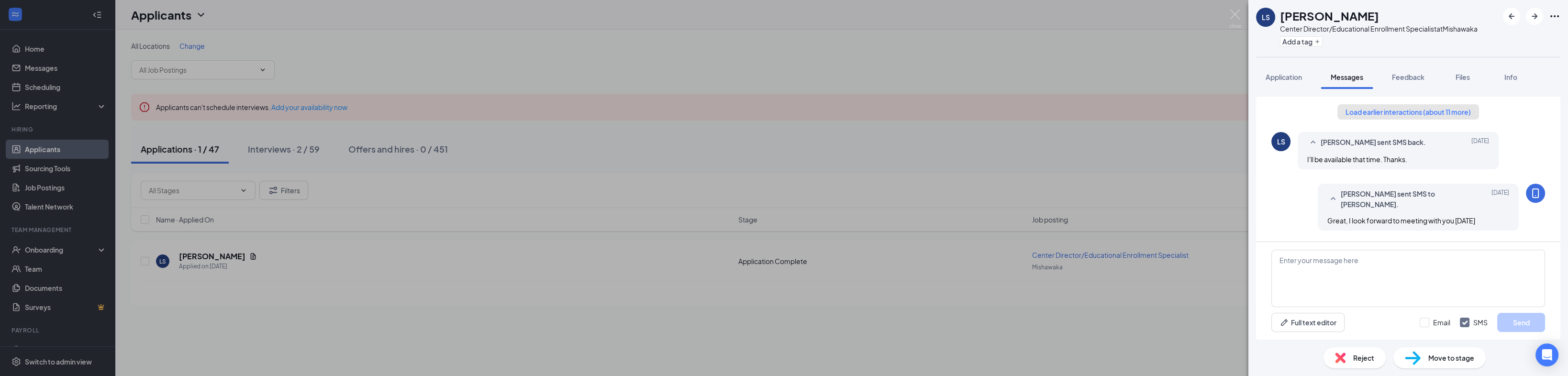
click at [778, 111] on button "Load earlier interactions (about 11 more)" at bounding box center [1408, 111] width 142 height 15
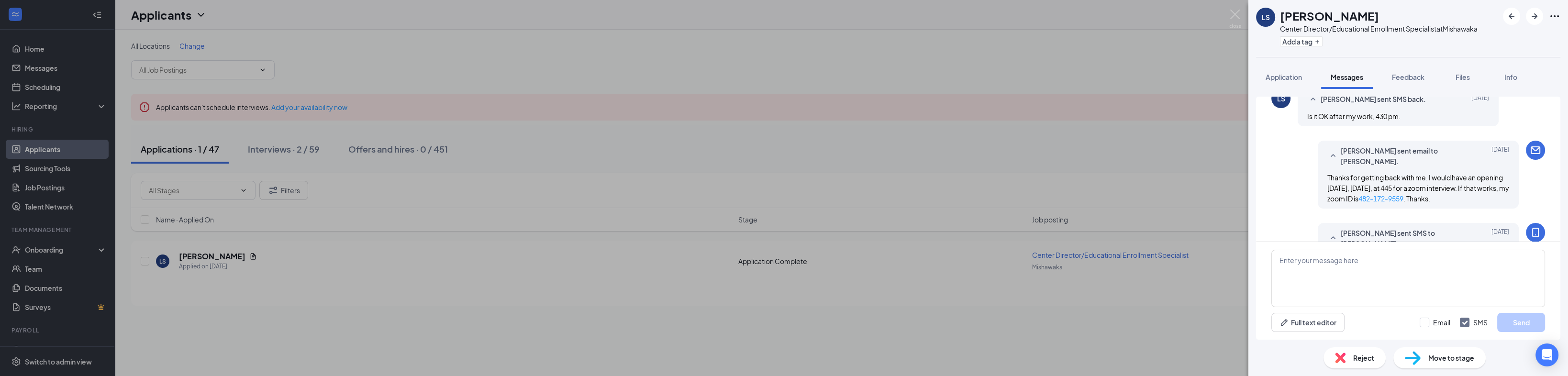
scroll to position [459, 0]
click at [778, 17] on img at bounding box center [1235, 19] width 12 height 19
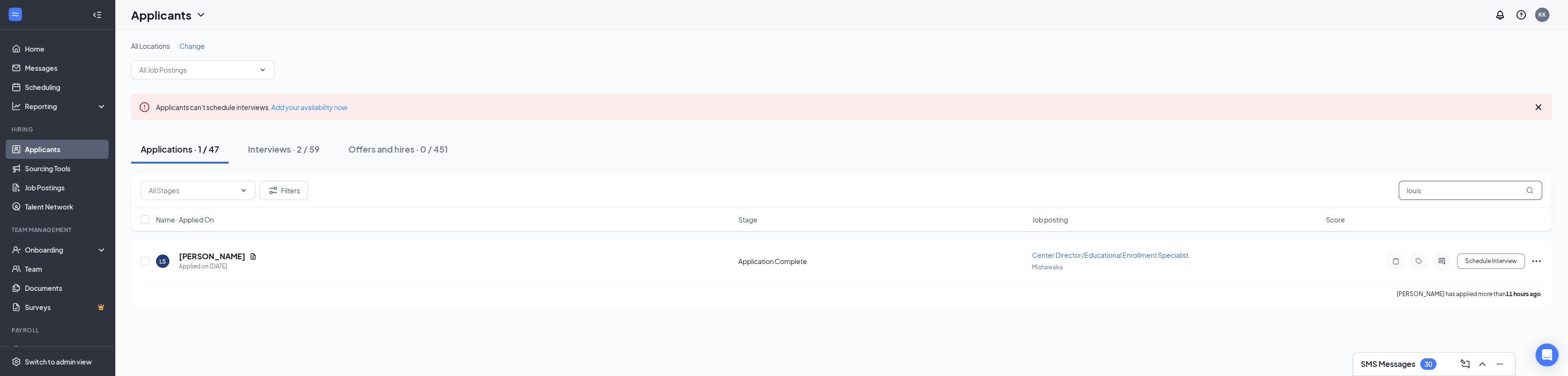
drag, startPoint x: 1441, startPoint y: 195, endPoint x: 1386, endPoint y: 195, distance: 55.0
click at [778, 195] on div "Filters louis" at bounding box center [841, 190] width 1401 height 19
click at [778, 258] on icon "ActiveChat" at bounding box center [1441, 261] width 12 height 8
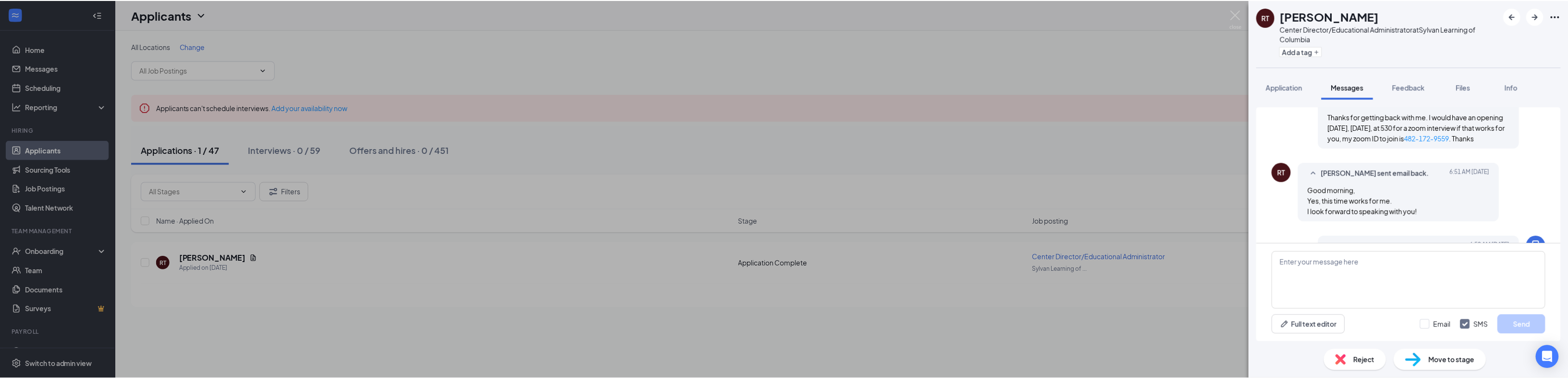
scroll to position [507, 0]
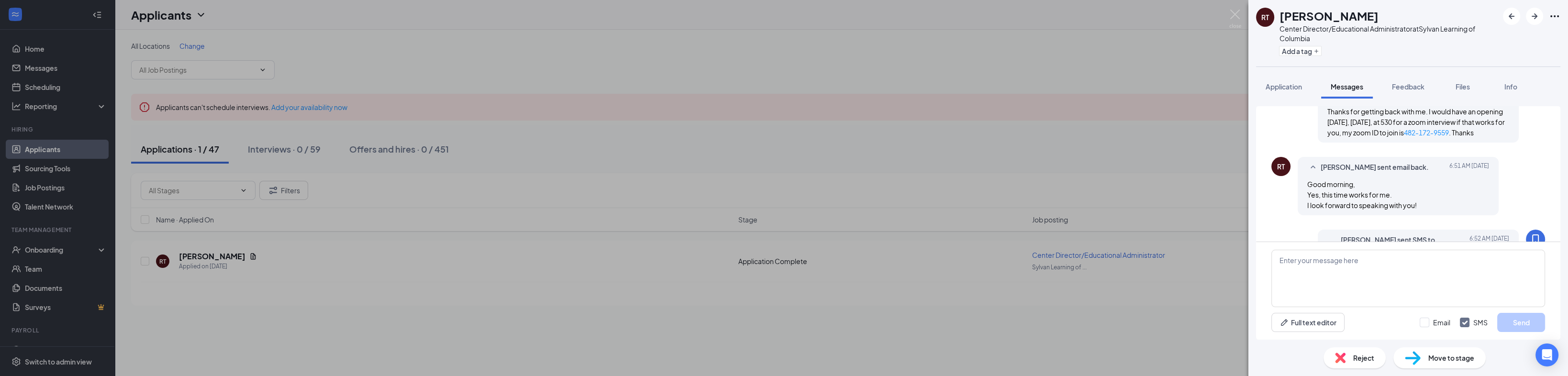
click at [778, 8] on div "RT [PERSON_NAME] Center Director/Educational Administrator at Sylvan Learning o…" at bounding box center [784, 188] width 1568 height 376
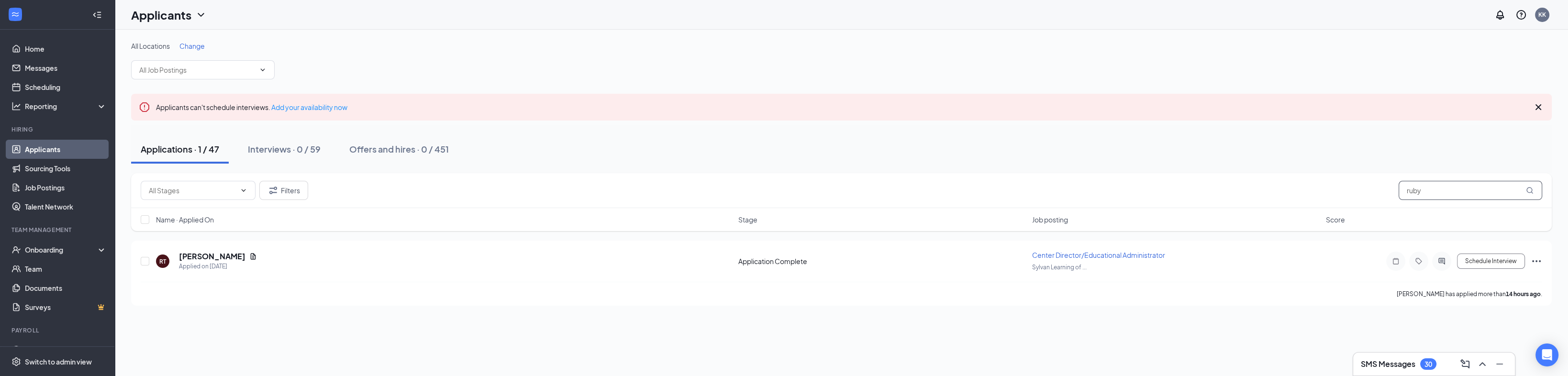
drag, startPoint x: 1424, startPoint y: 191, endPoint x: 1374, endPoint y: 192, distance: 50.0
click at [778, 192] on div "Filters ruby" at bounding box center [841, 190] width 1401 height 19
drag, startPoint x: 1393, startPoint y: 189, endPoint x: 1369, endPoint y: 193, distance: 24.3
click at [778, 192] on div "Filters [PERSON_NAME]" at bounding box center [838, 190] width 1395 height 19
drag, startPoint x: 1386, startPoint y: 197, endPoint x: 1356, endPoint y: 203, distance: 30.6
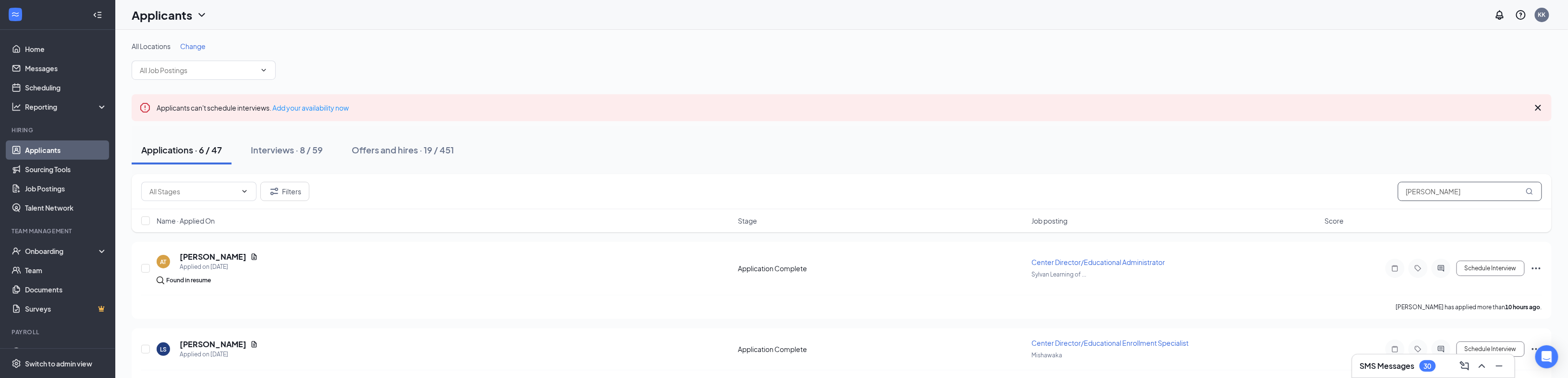
click at [781, 202] on div "Filters [PERSON_NAME]" at bounding box center [841, 191] width 1420 height 35
type input "bri"
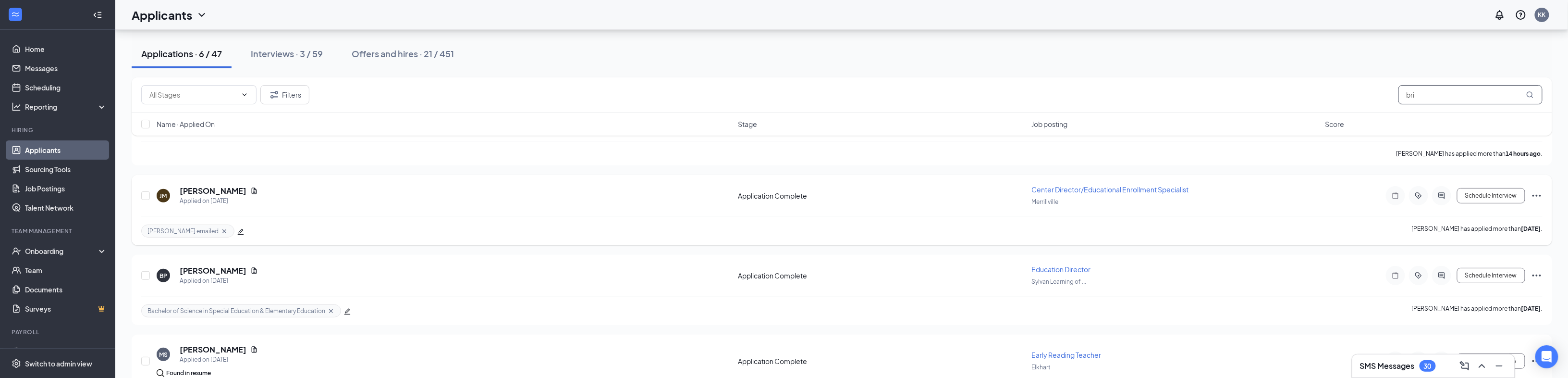
scroll to position [154, 0]
